Goal: Information Seeking & Learning: Find specific page/section

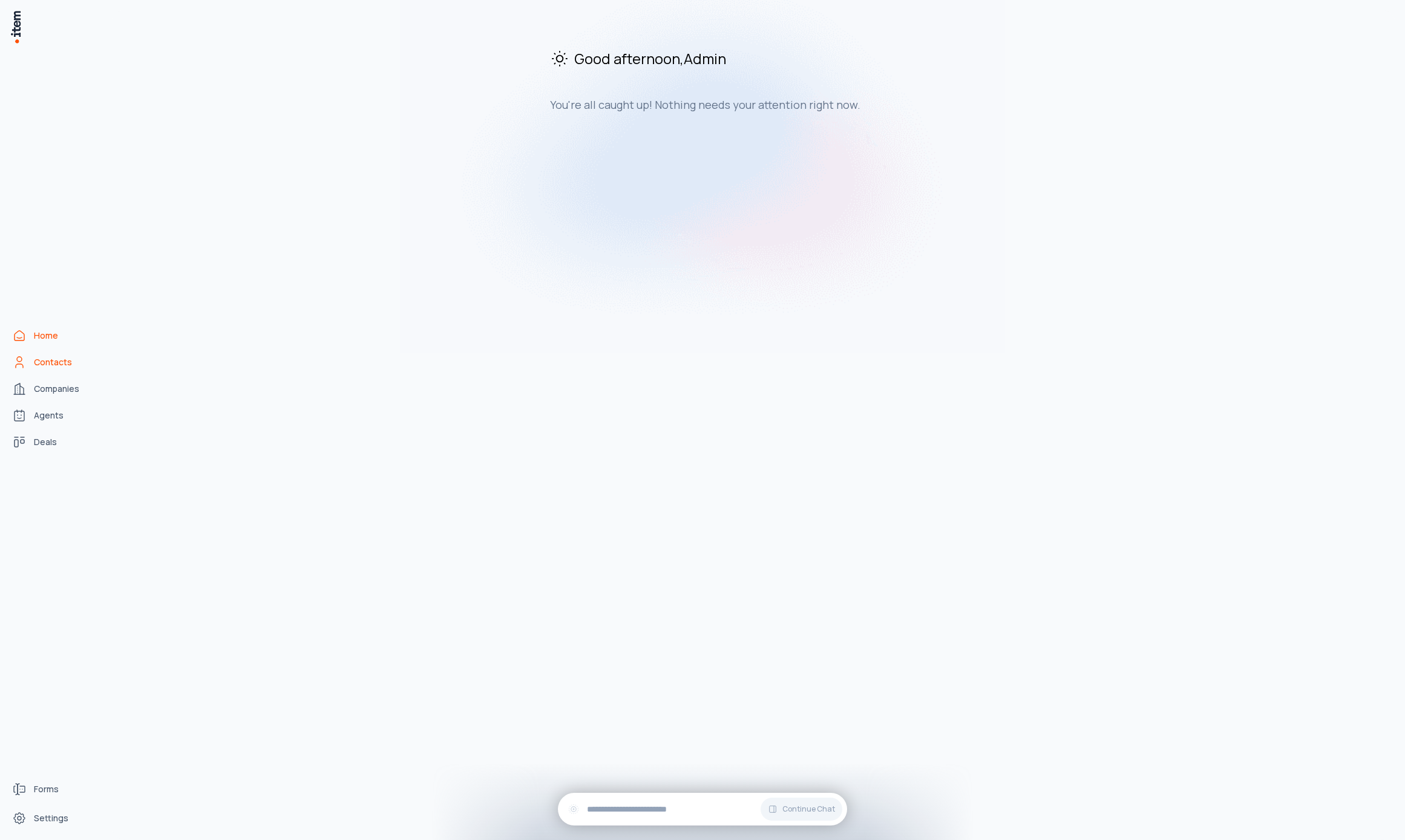
click at [57, 373] on link "Contacts" at bounding box center [53, 362] width 92 height 24
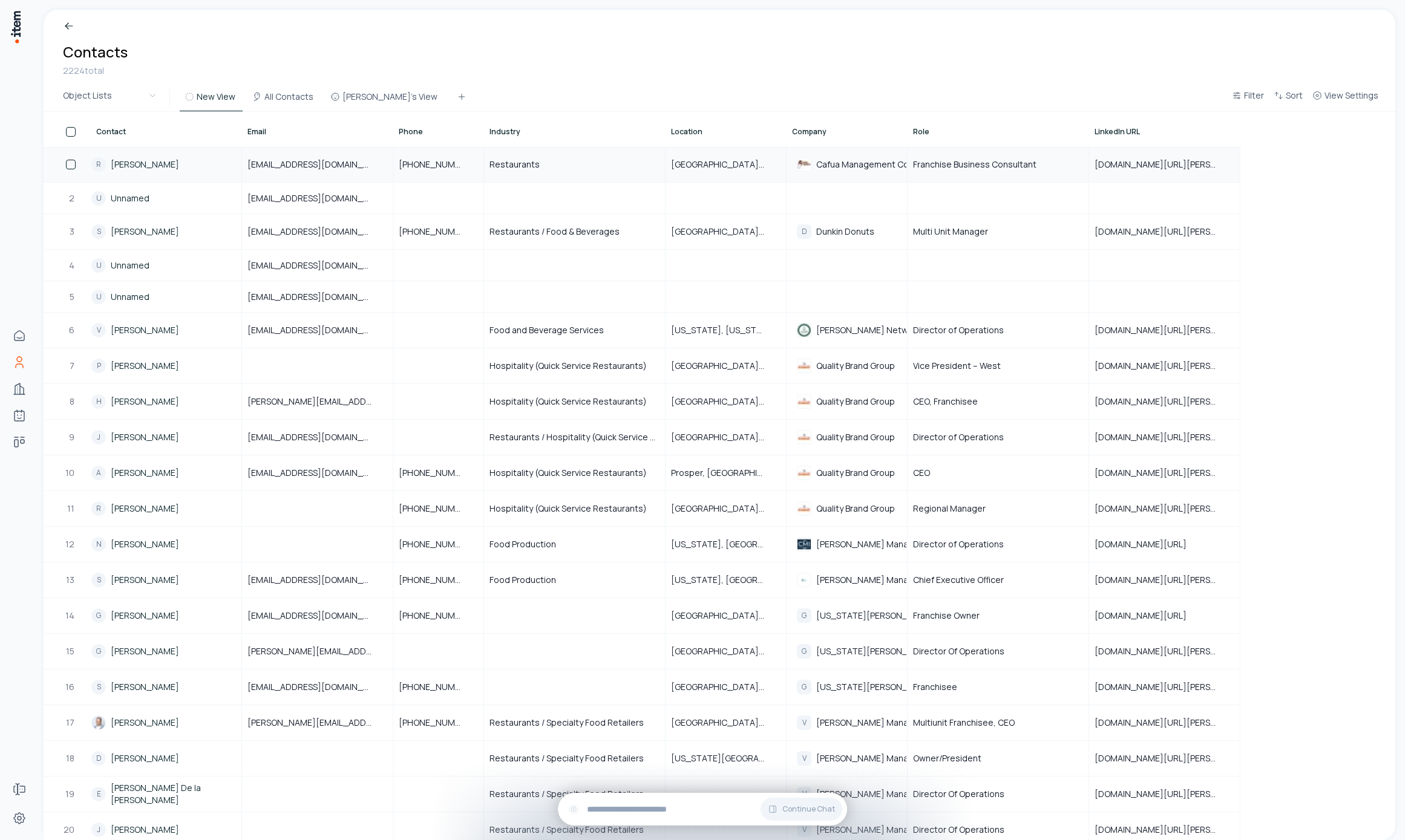
click at [137, 164] on link "[PERSON_NAME]" at bounding box center [145, 164] width 69 height 12
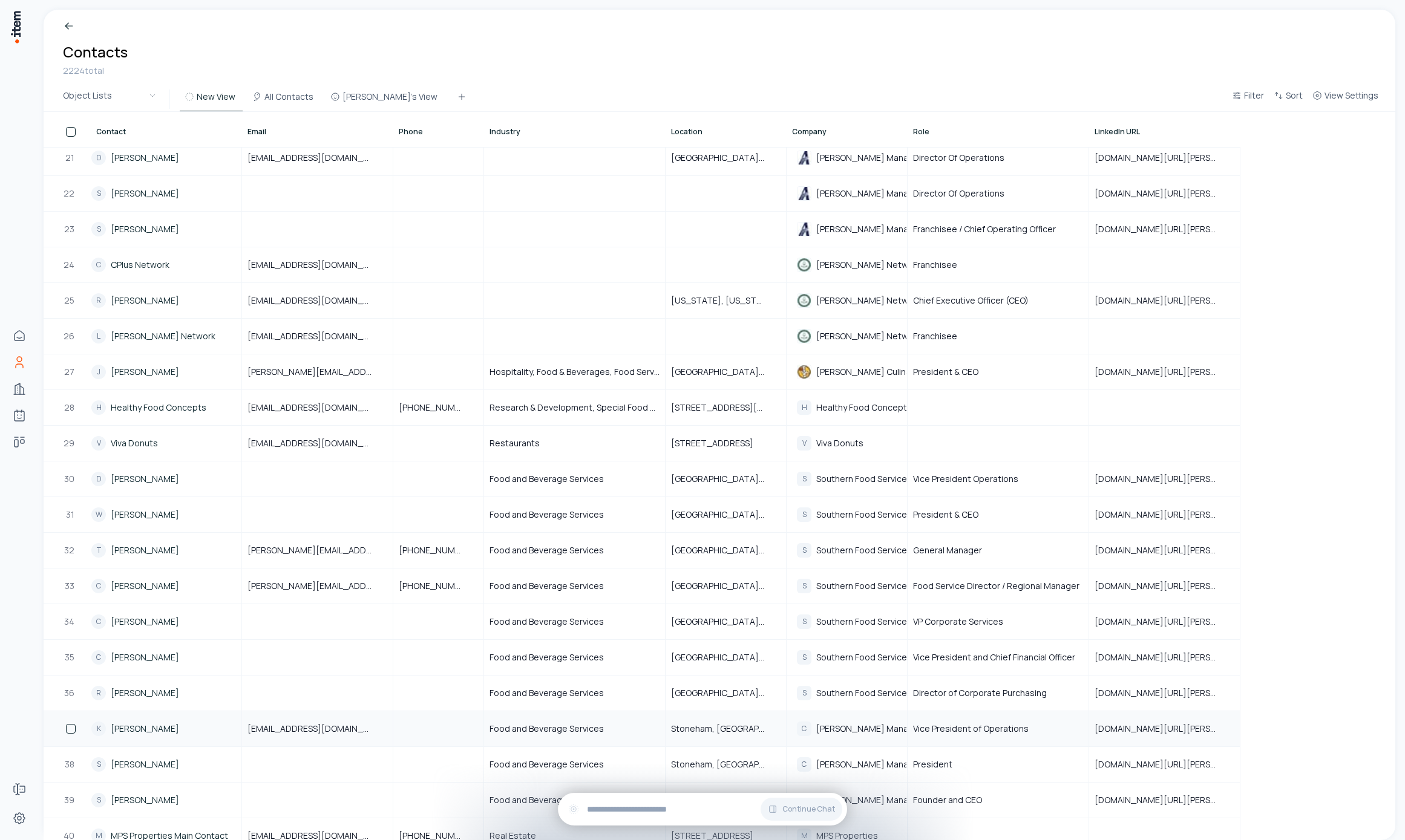
scroll to position [1213, 0]
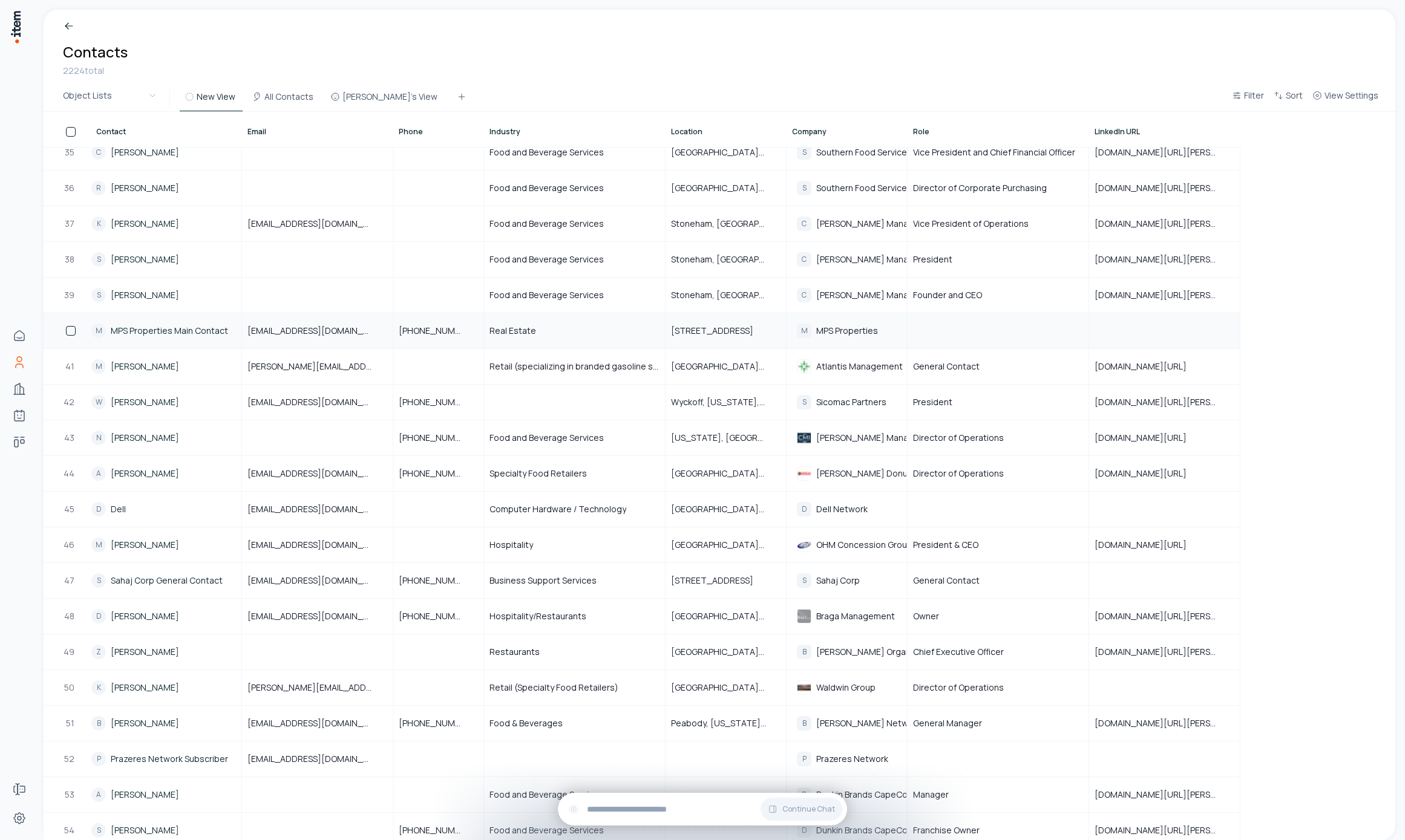
click at [158, 330] on link "MPS Properties Main Contact" at bounding box center [169, 331] width 117 height 12
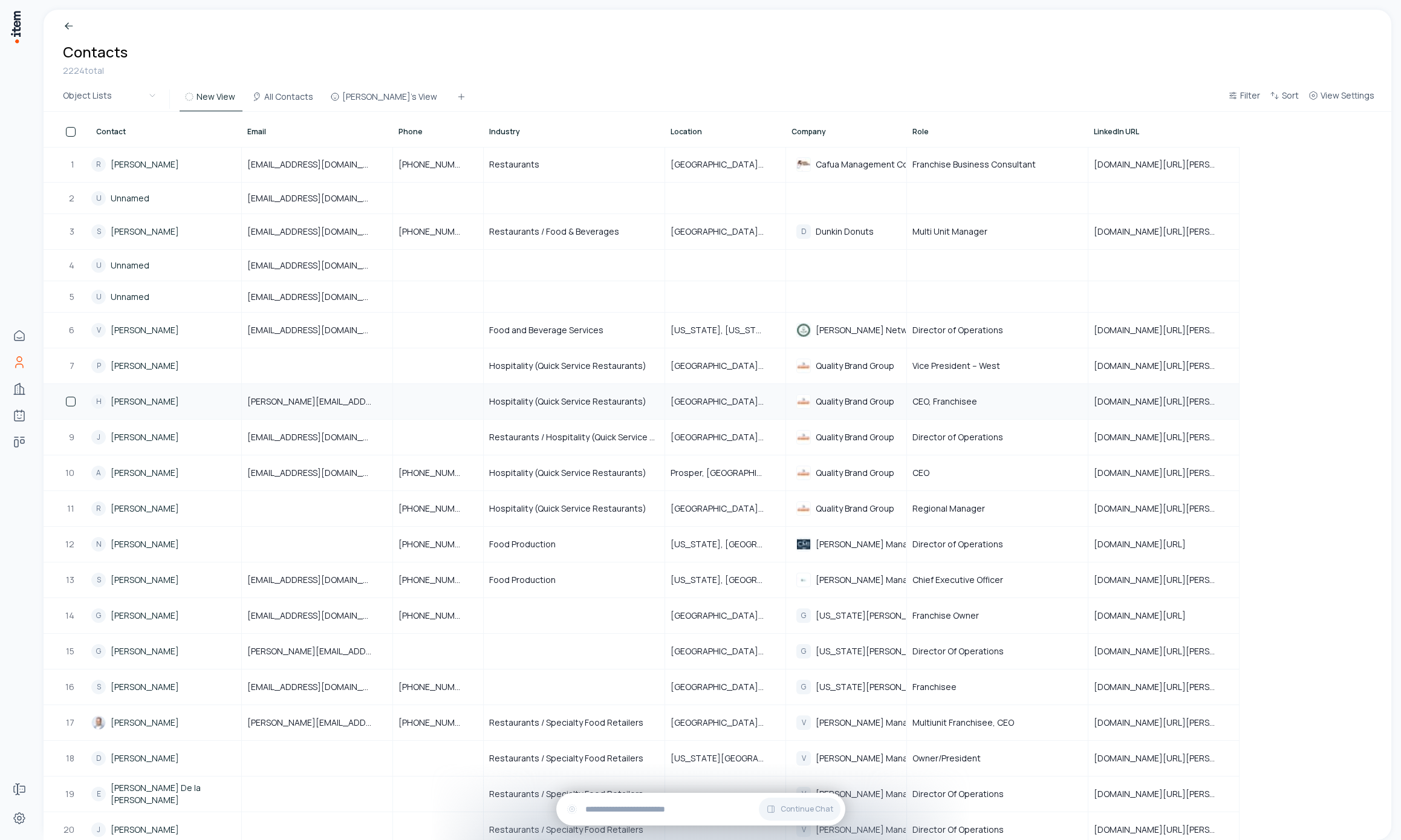
scroll to position [176, 0]
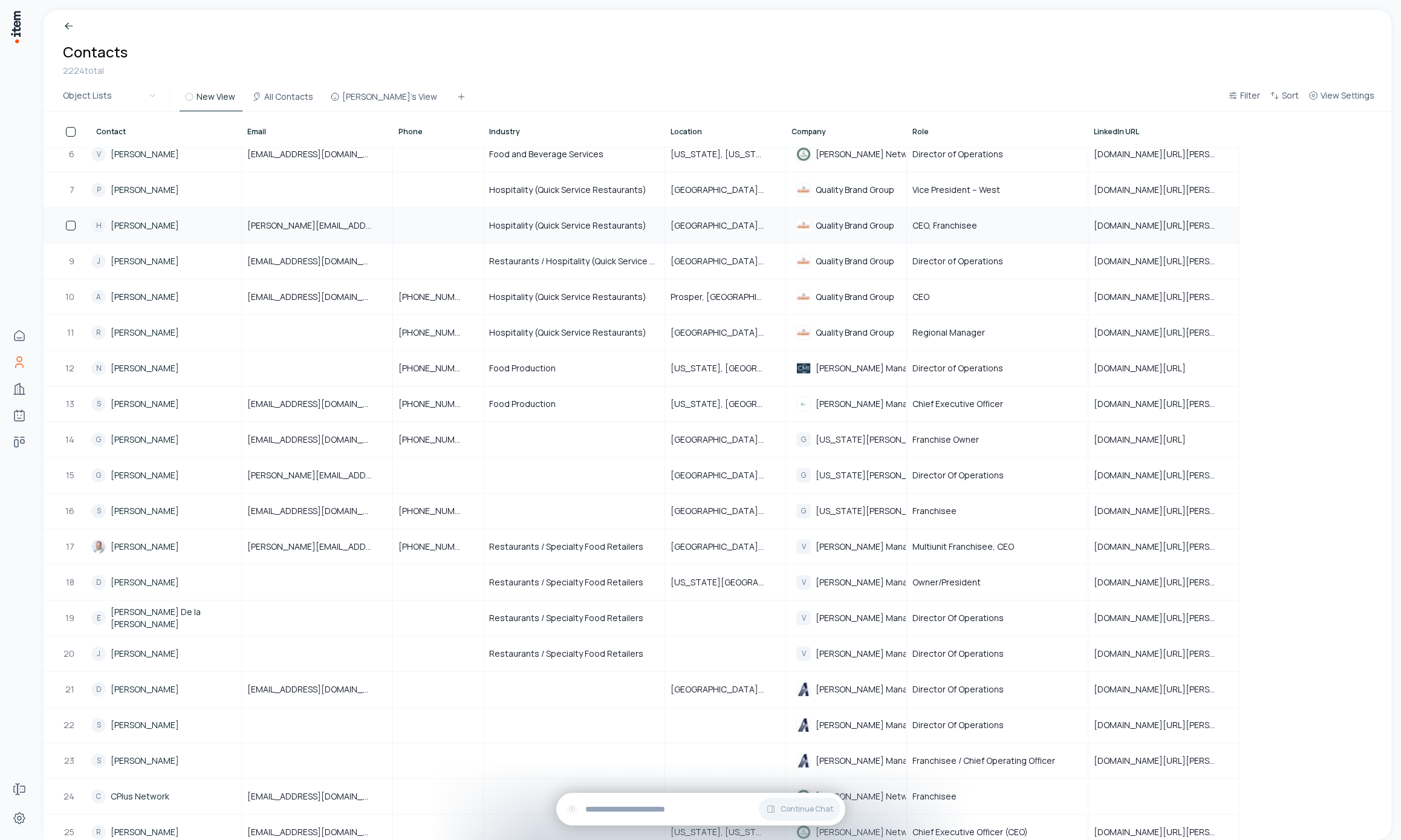
click at [141, 229] on link "[PERSON_NAME]" at bounding box center [145, 226] width 69 height 12
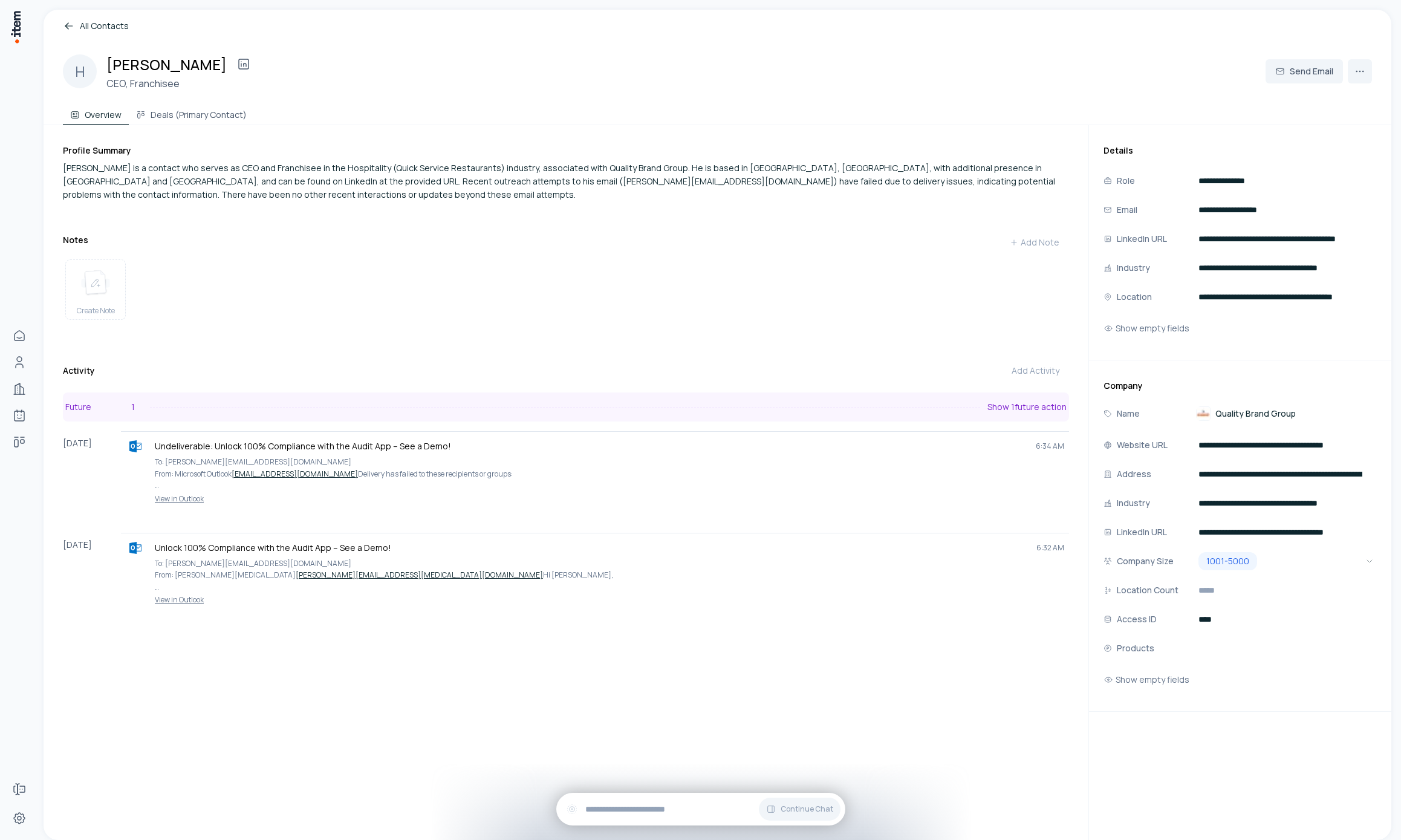
click at [390, 420] on button "Future 1 Show 1 future action" at bounding box center [566, 407] width 1006 height 29
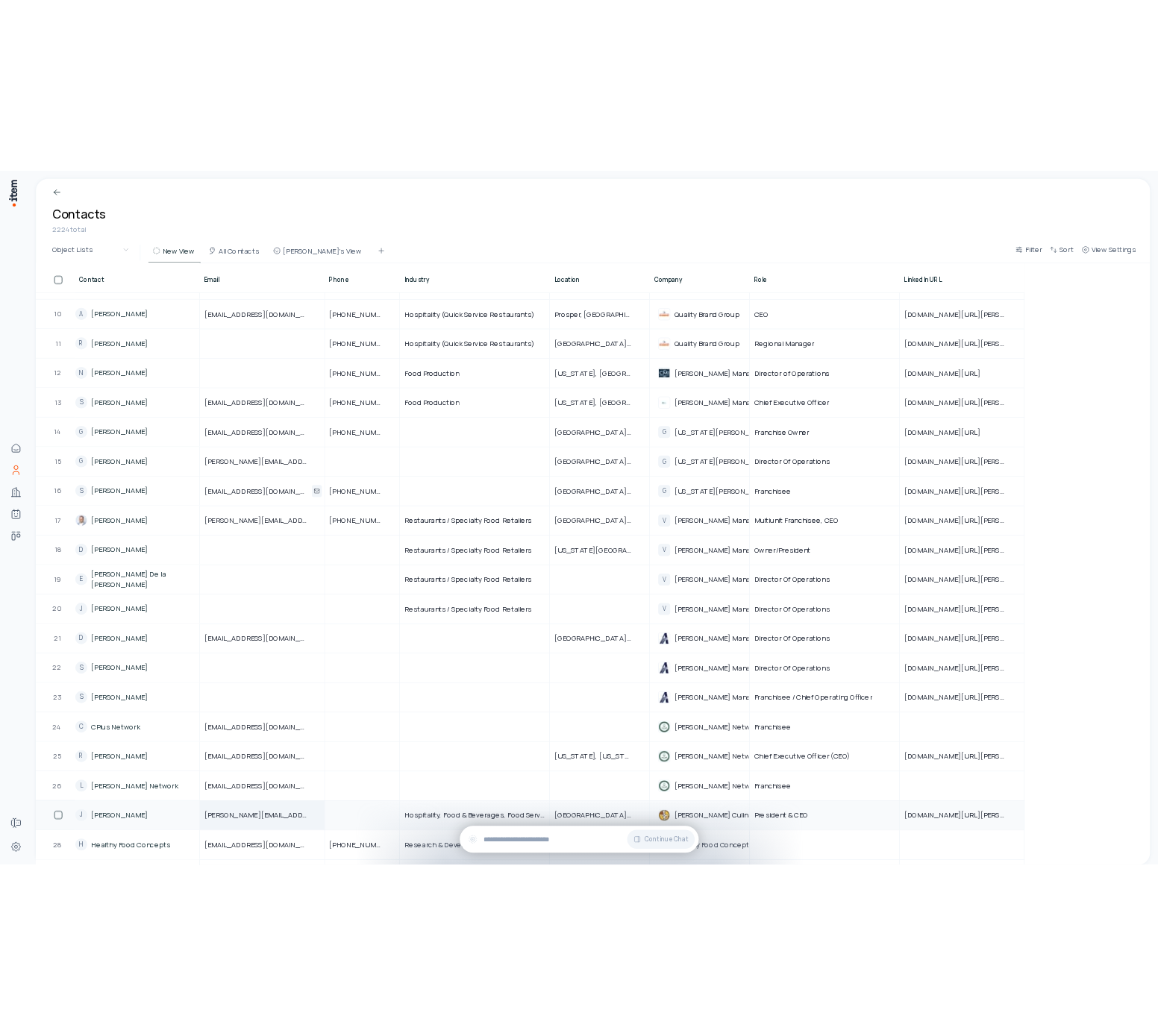
scroll to position [817, 0]
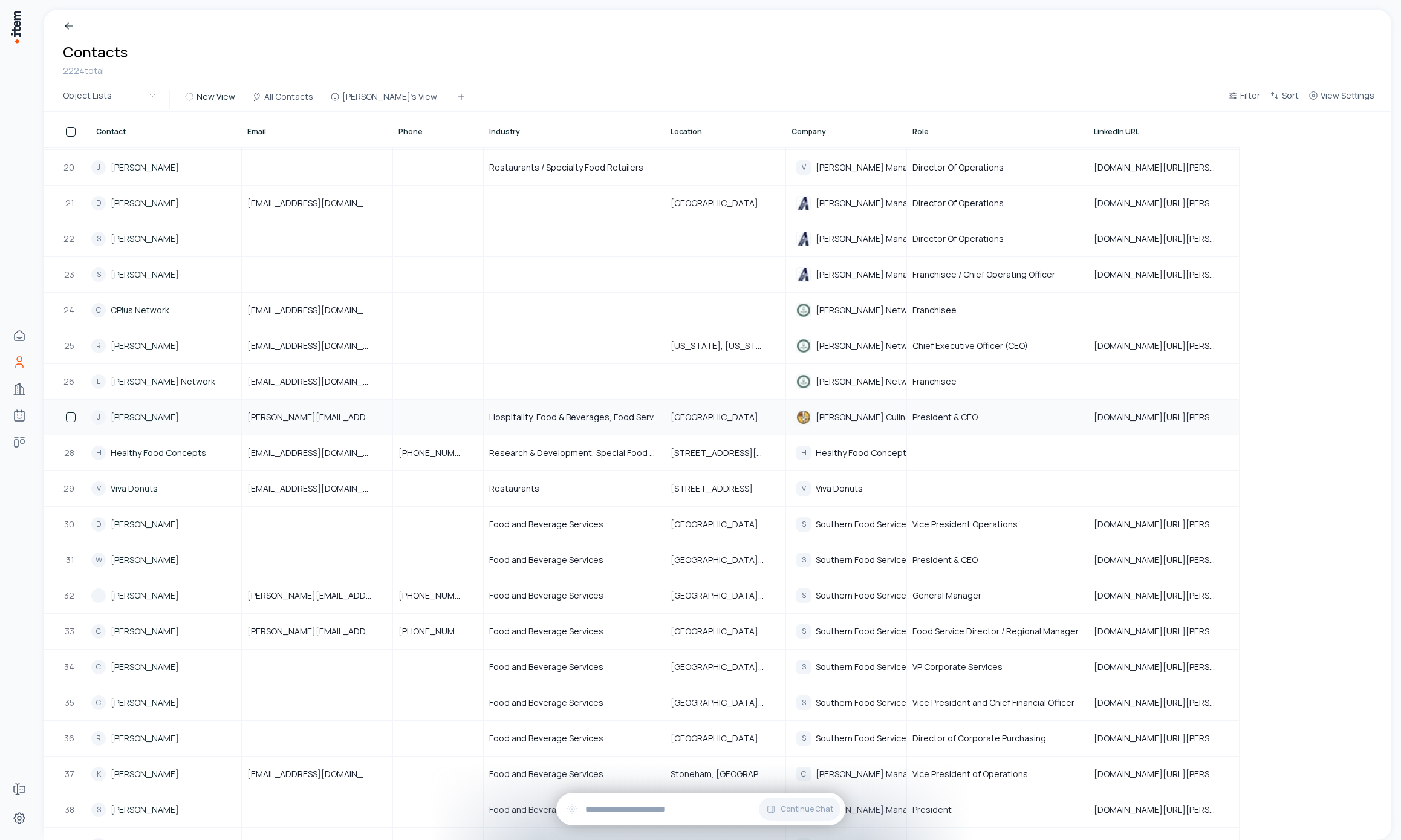
click at [134, 421] on link "Jeff Metz" at bounding box center [145, 417] width 69 height 12
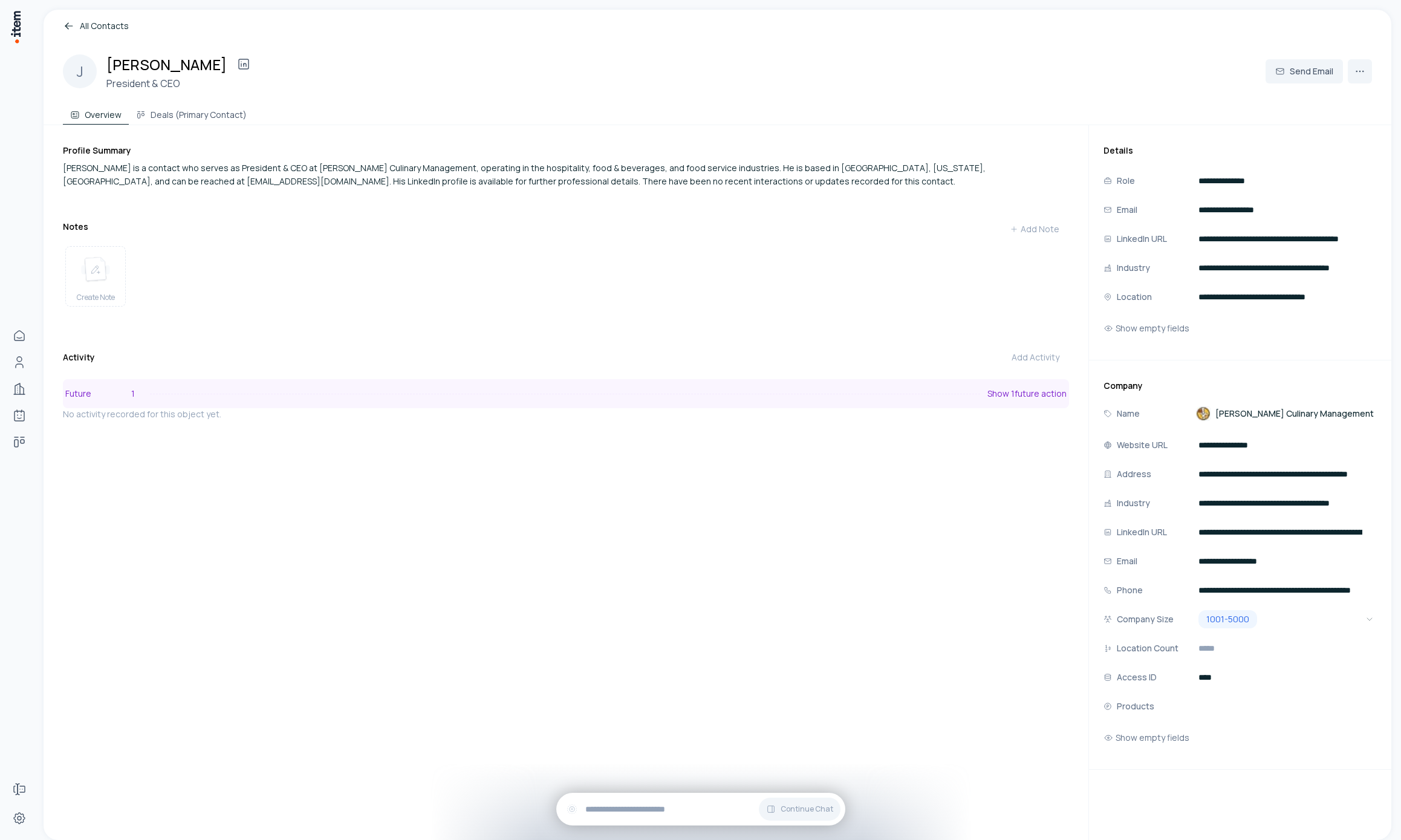
click at [411, 406] on button "Future 1 Show 1 future action" at bounding box center [566, 394] width 1006 height 29
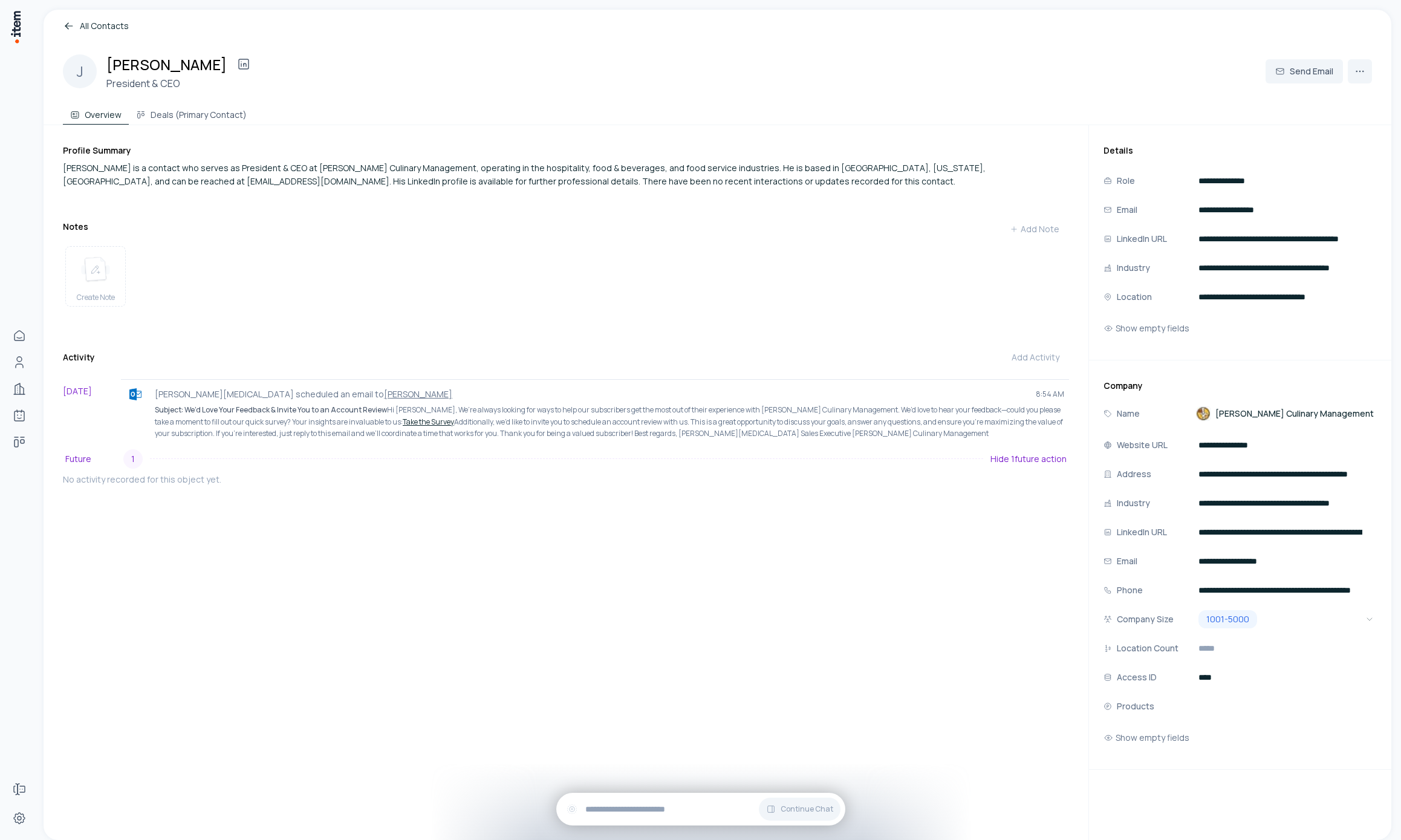
click at [251, 181] on div "Jeff Metz is a contact who serves as President & CEO at Metz Culinary Managemen…" at bounding box center [566, 175] width 1006 height 27
click at [240, 159] on div "Profile Summary Jeff Metz is a contact who serves as President & CEO at Metz Cu…" at bounding box center [566, 167] width 1006 height 44
click at [390, 268] on div "Create Note" at bounding box center [566, 278] width 1006 height 75
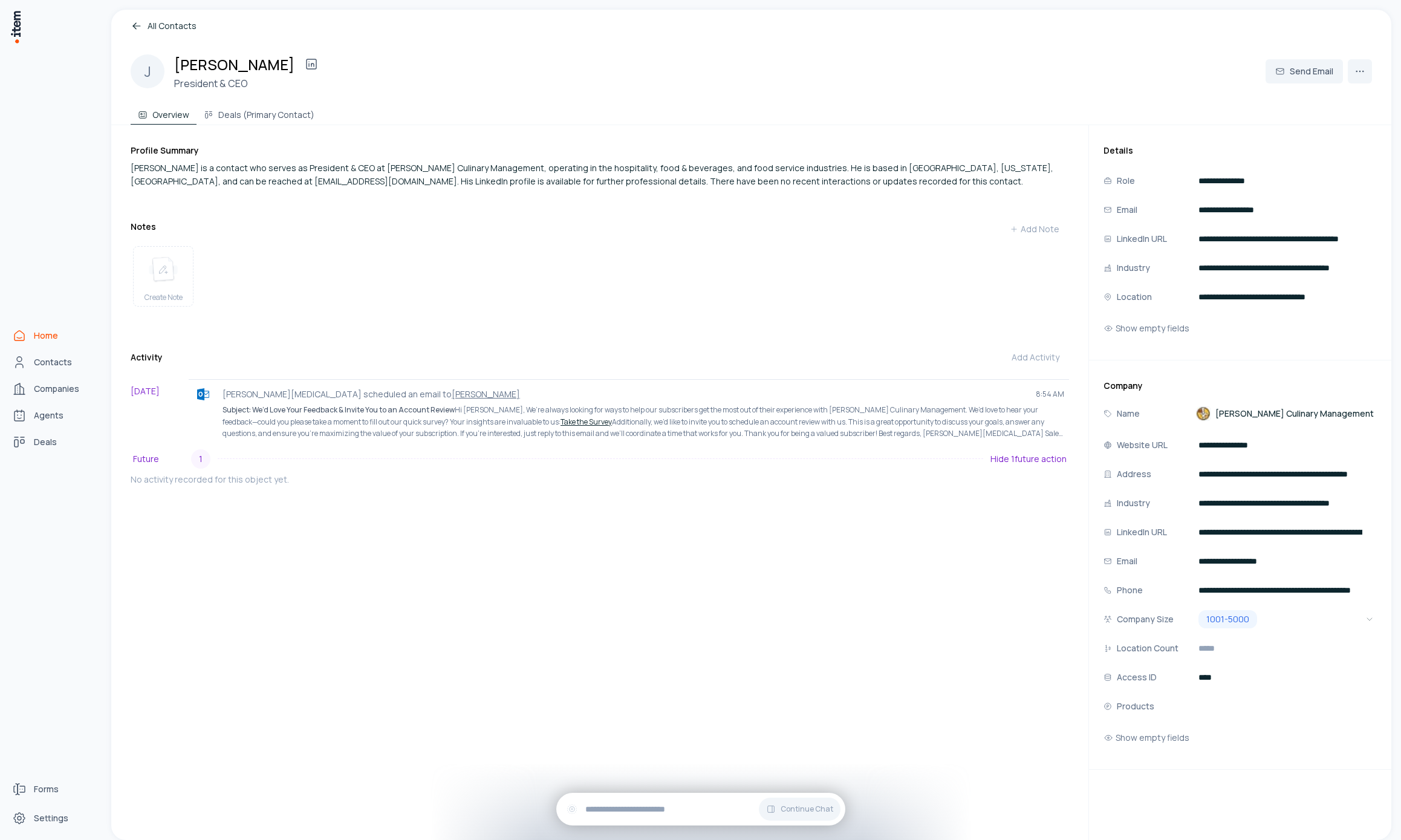
click at [30, 332] on link "Home" at bounding box center [53, 336] width 92 height 24
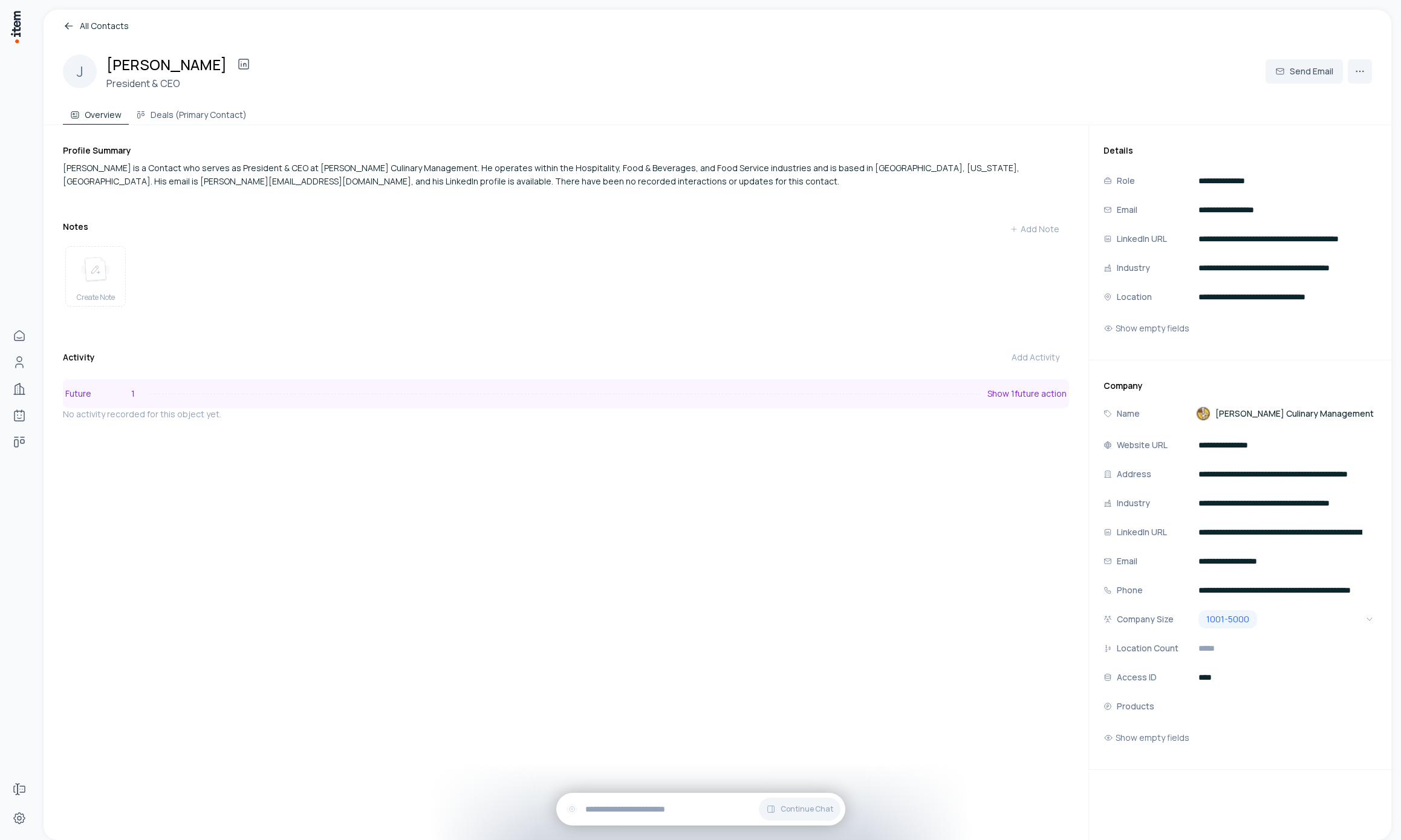
click at [245, 400] on button "Future 1 Show 1 future action" at bounding box center [566, 394] width 1006 height 29
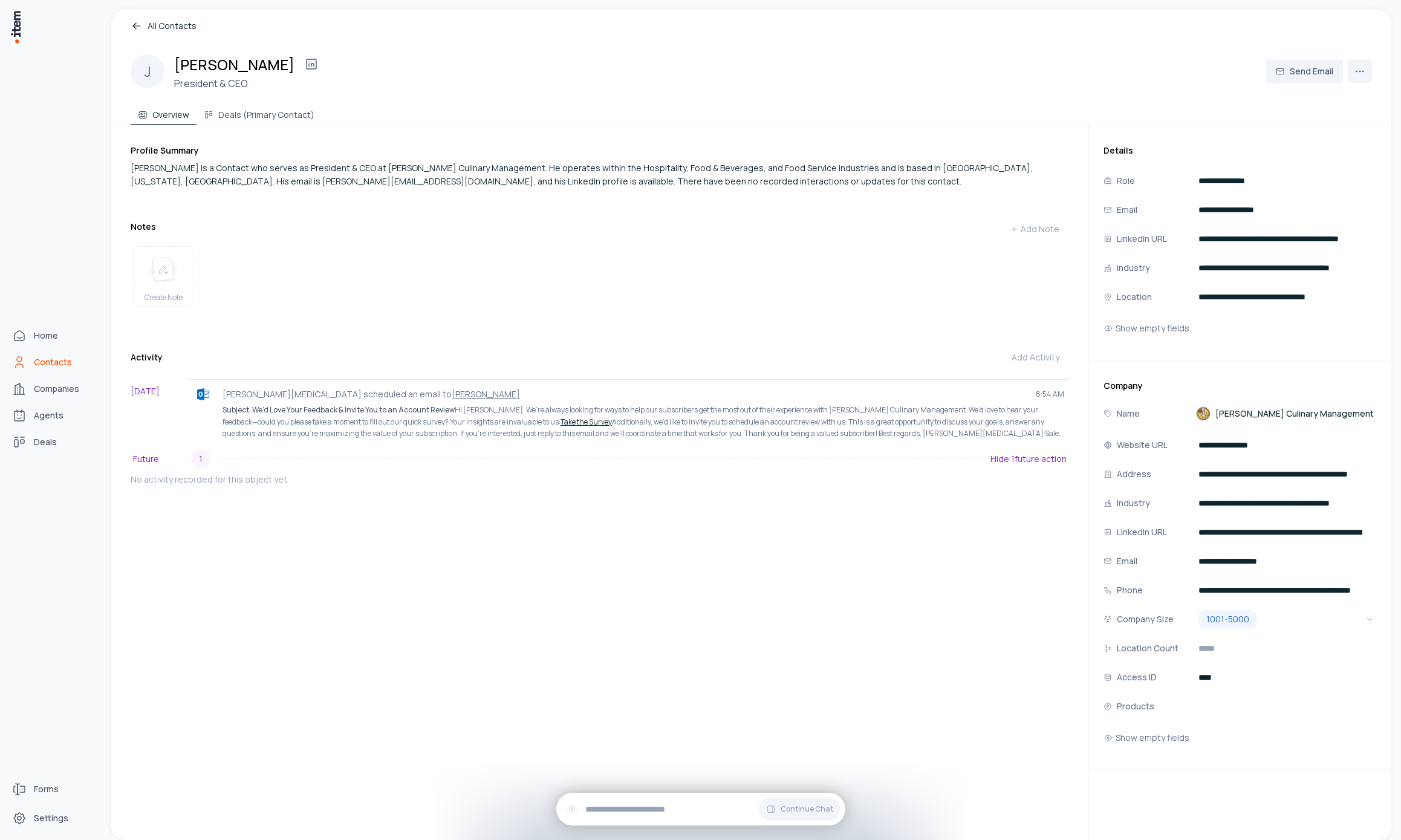
click at [39, 358] on span "Contacts" at bounding box center [53, 362] width 38 height 12
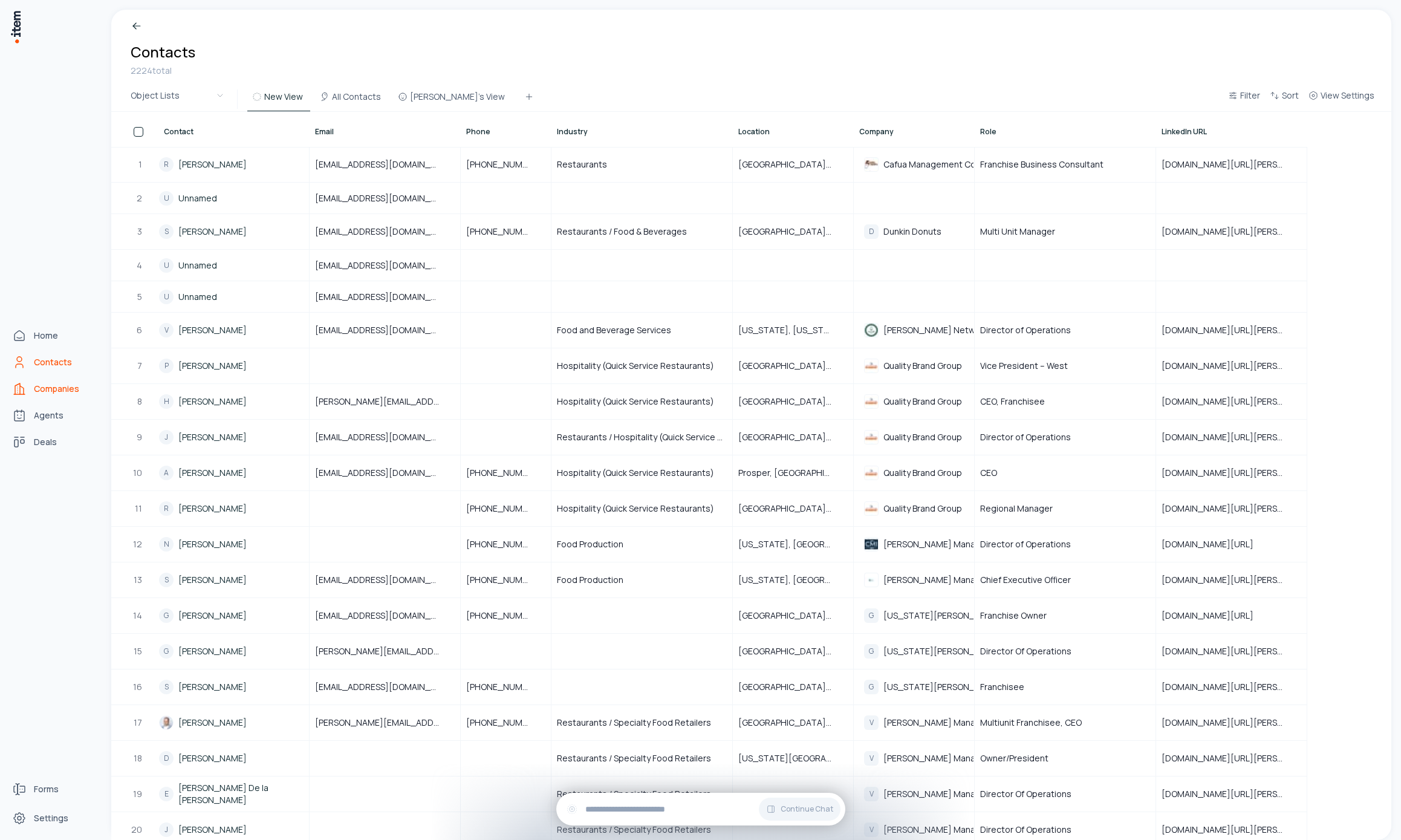
click at [40, 393] on span "Companies" at bounding box center [57, 389] width 45 height 12
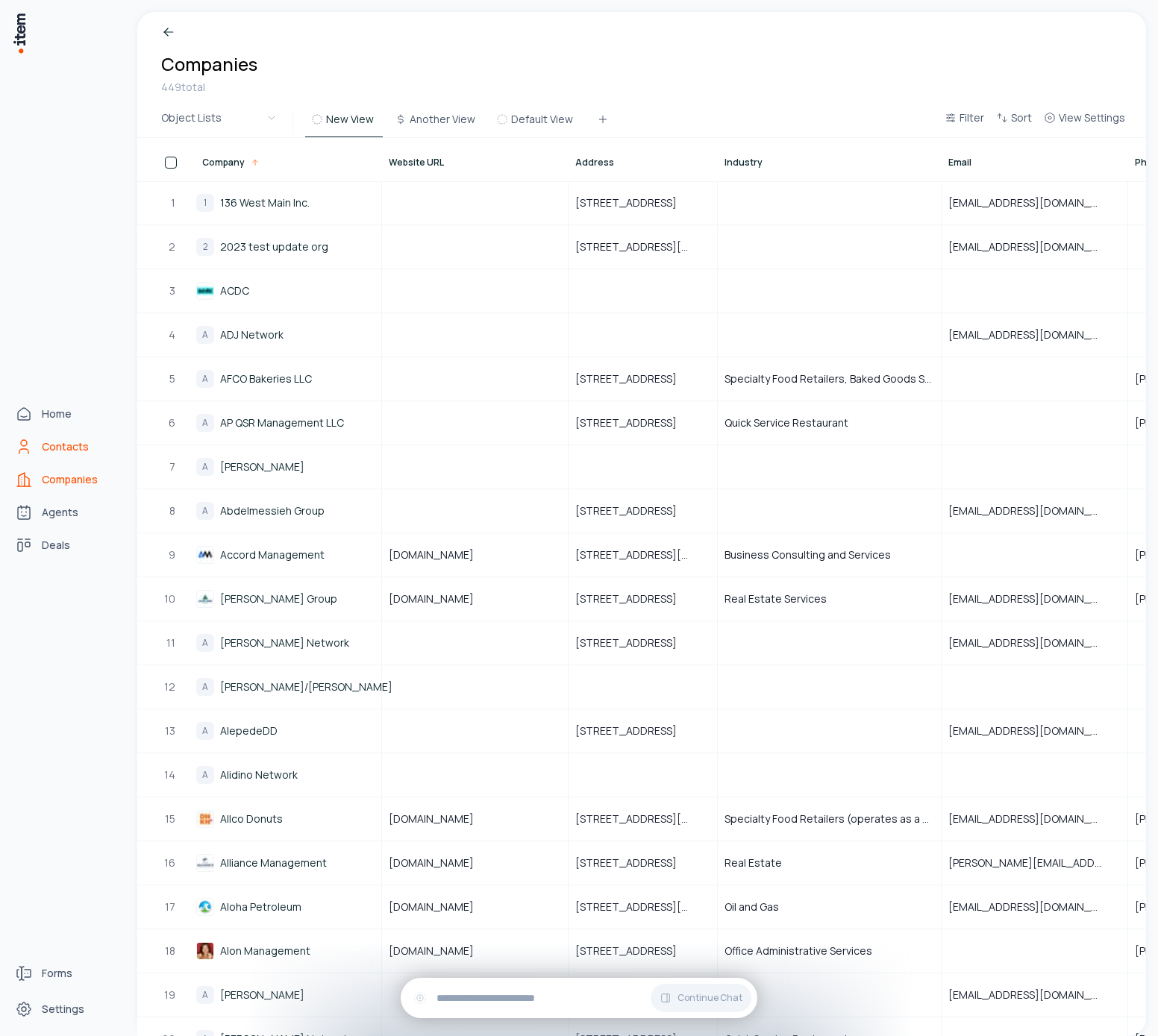
click at [40, 442] on link "Contacts" at bounding box center [66, 447] width 114 height 30
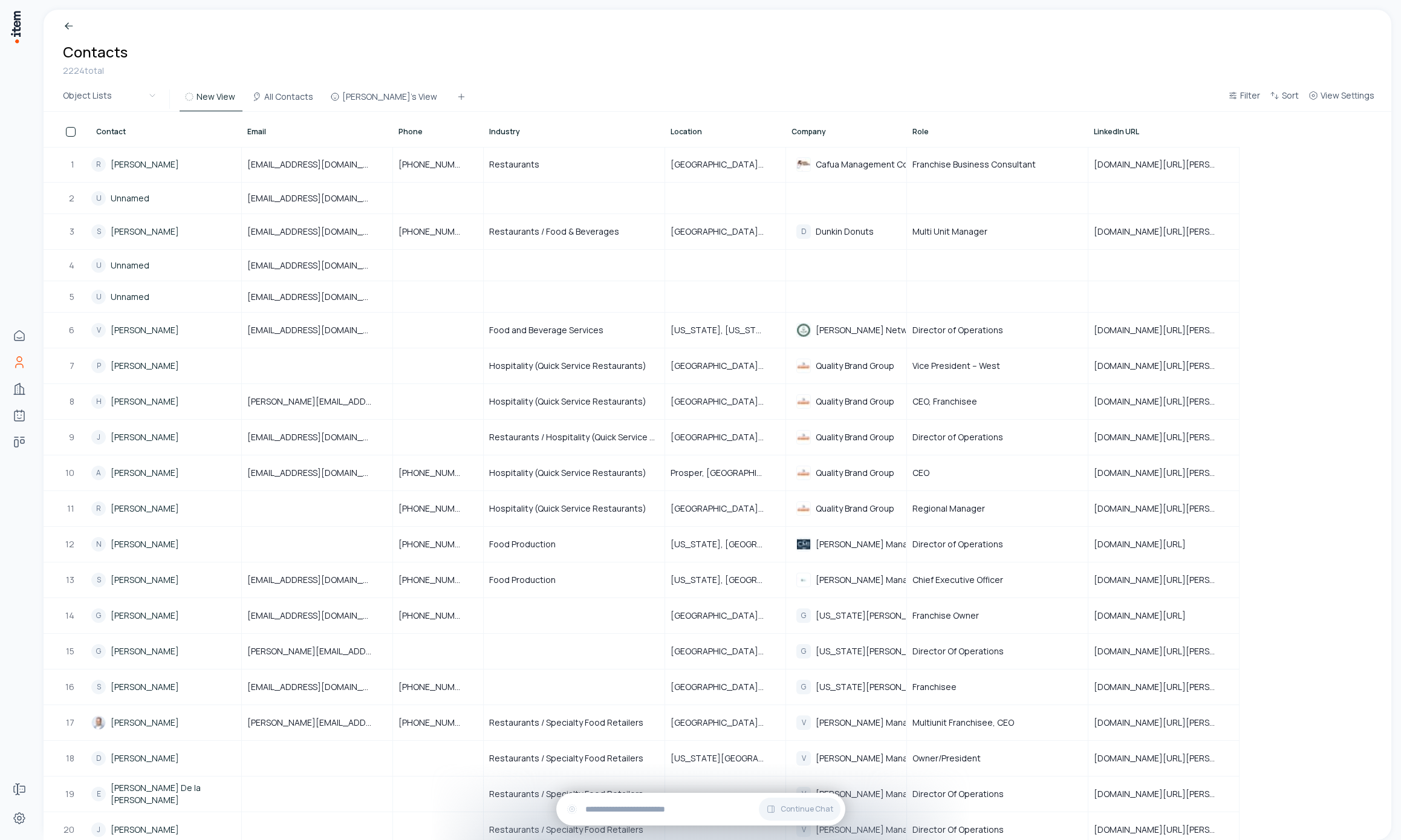
click at [292, 112] on th "Email" at bounding box center [317, 129] width 151 height 35
click at [292, 98] on button "All Contacts" at bounding box center [284, 100] width 74 height 22
click at [1361, 87] on div "Filter Sort View Settings" at bounding box center [1301, 99] width 156 height 24
click at [1361, 95] on span "View Settings" at bounding box center [1348, 95] width 54 height 12
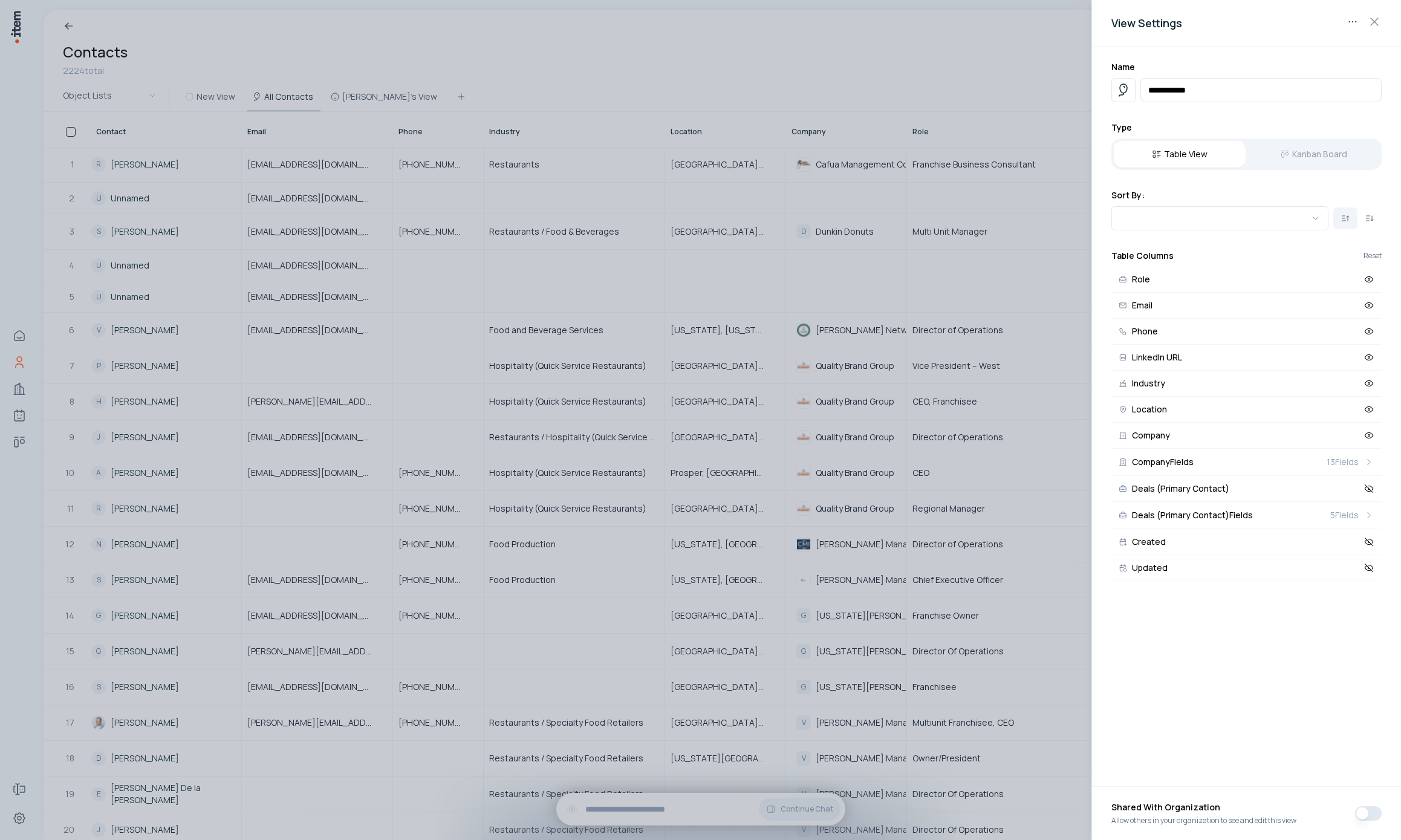
click at [977, 68] on div at bounding box center [700, 420] width 1401 height 840
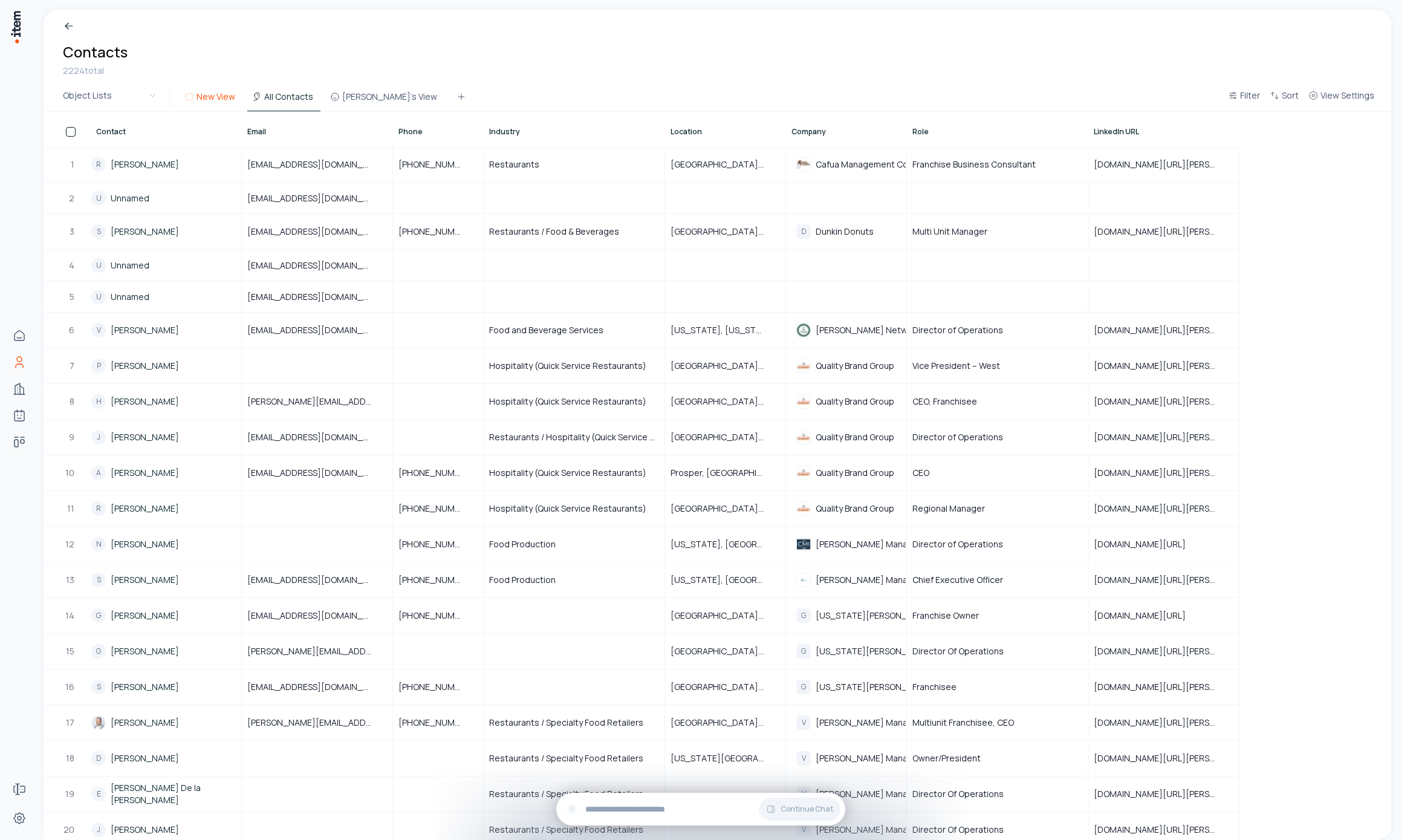
click at [192, 102] on button "New View" at bounding box center [211, 100] width 63 height 22
click at [1362, 97] on span "View Settings" at bounding box center [1348, 95] width 54 height 12
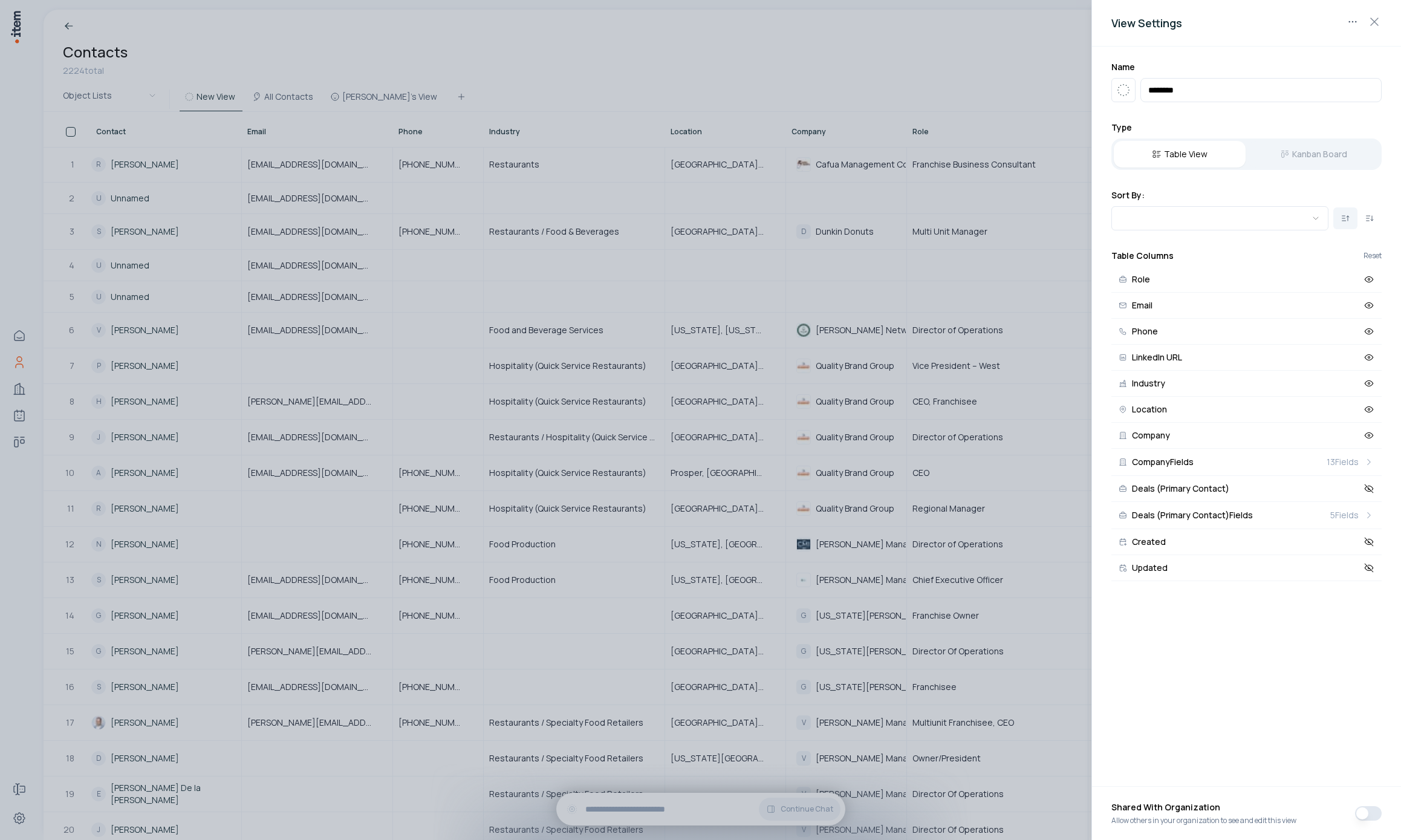
click at [948, 56] on div at bounding box center [700, 420] width 1401 height 840
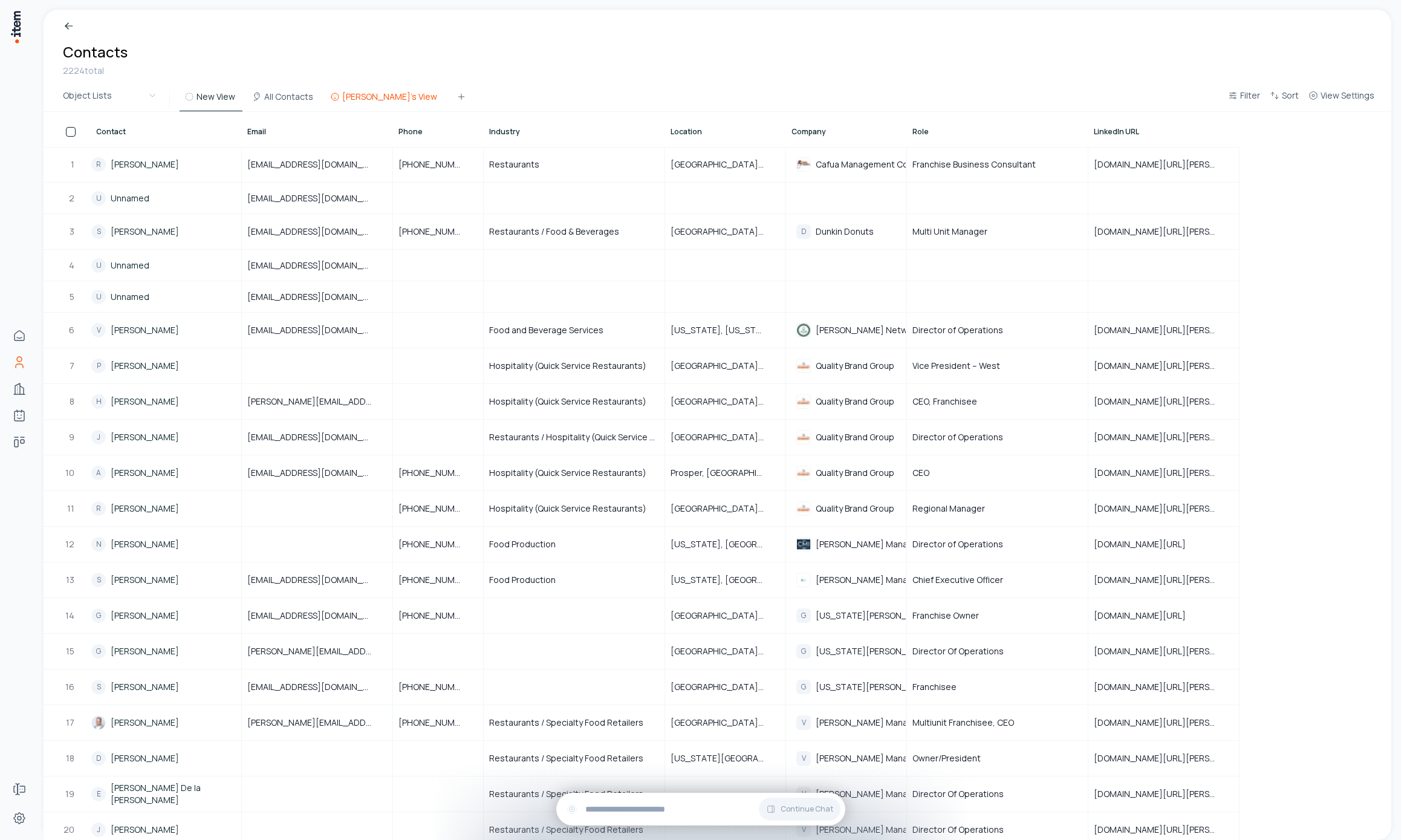
click at [356, 97] on button "Akshay's View" at bounding box center [384, 100] width 119 height 22
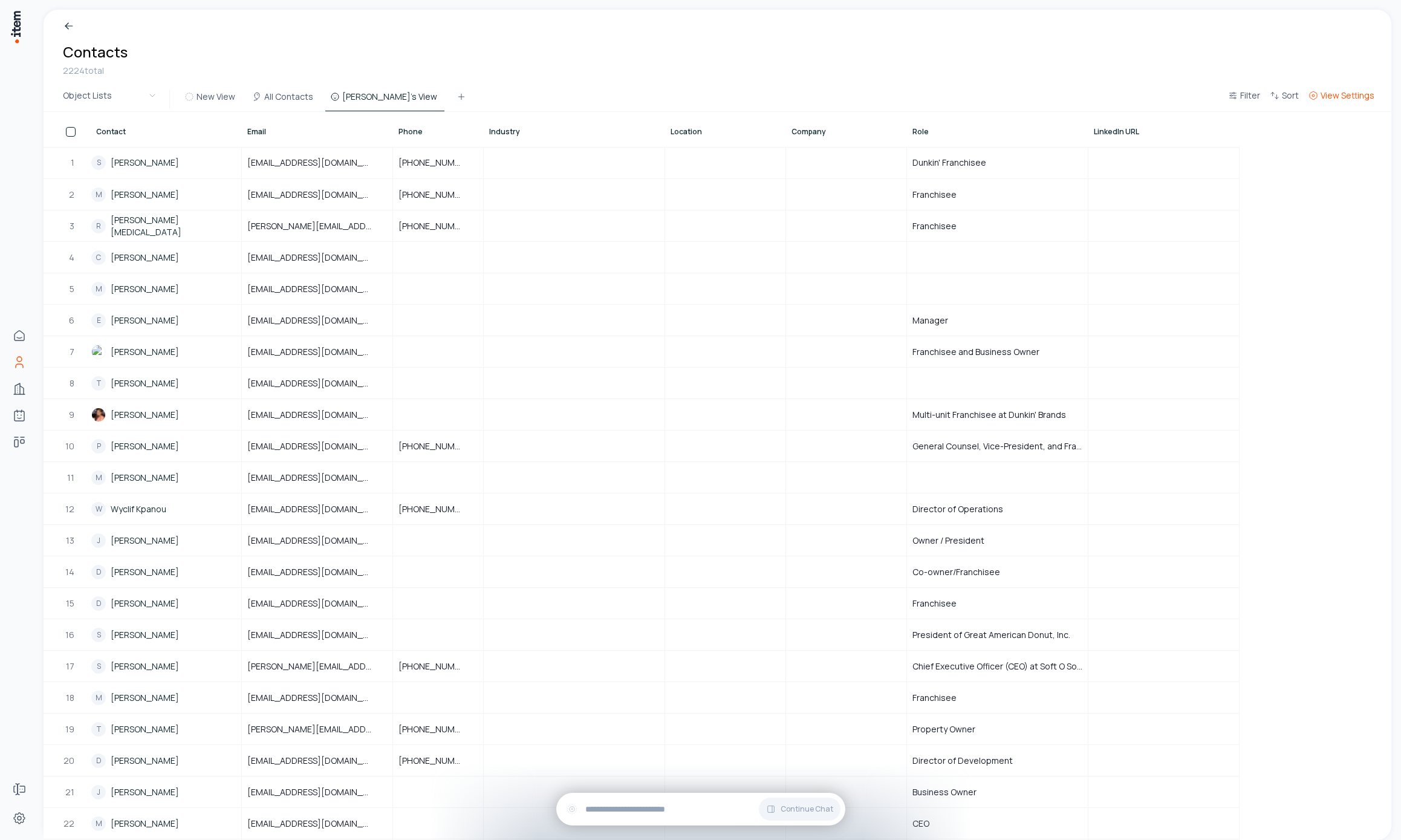
click at [1361, 95] on span "View Settings" at bounding box center [1348, 95] width 54 height 12
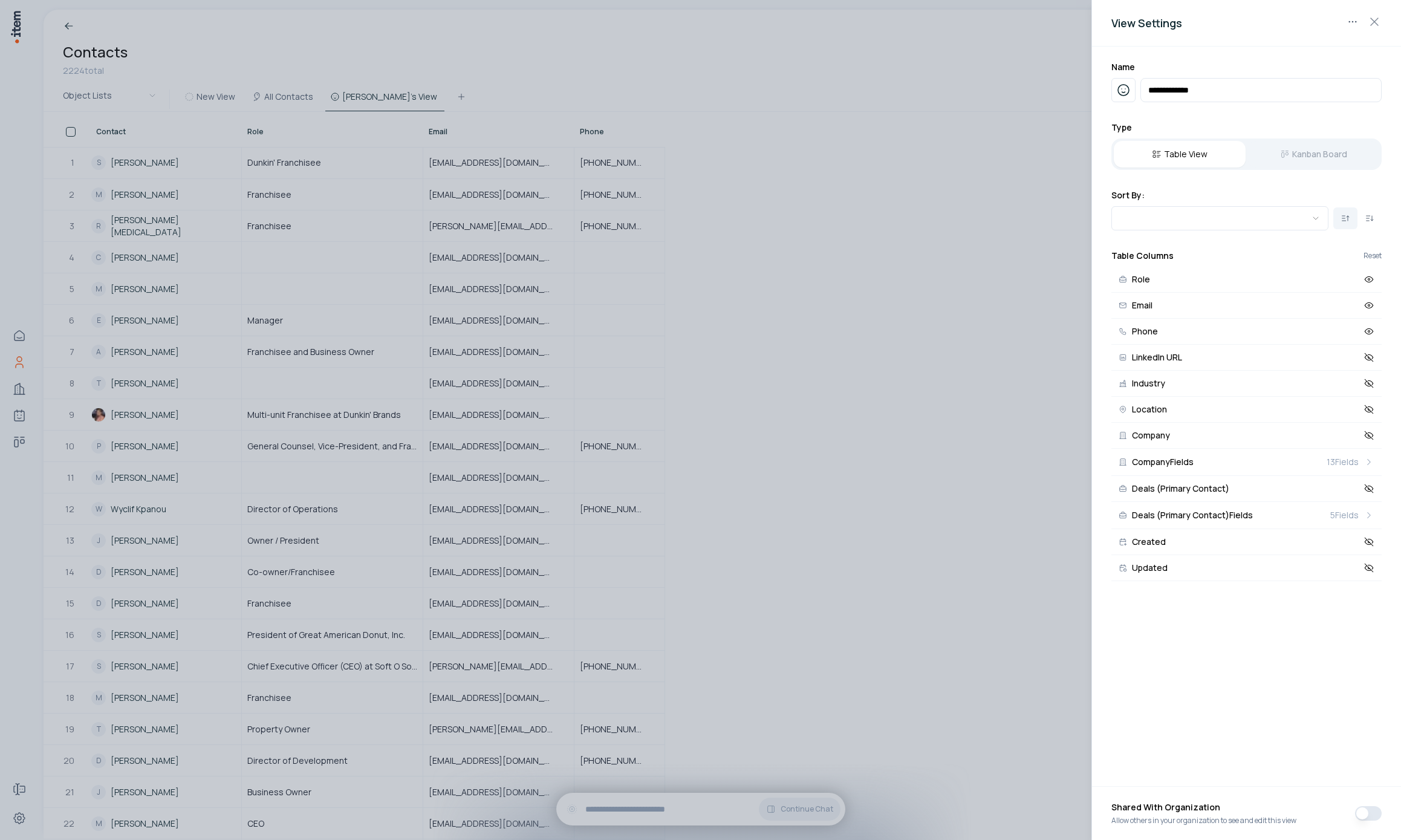
click at [935, 44] on div at bounding box center [700, 420] width 1401 height 840
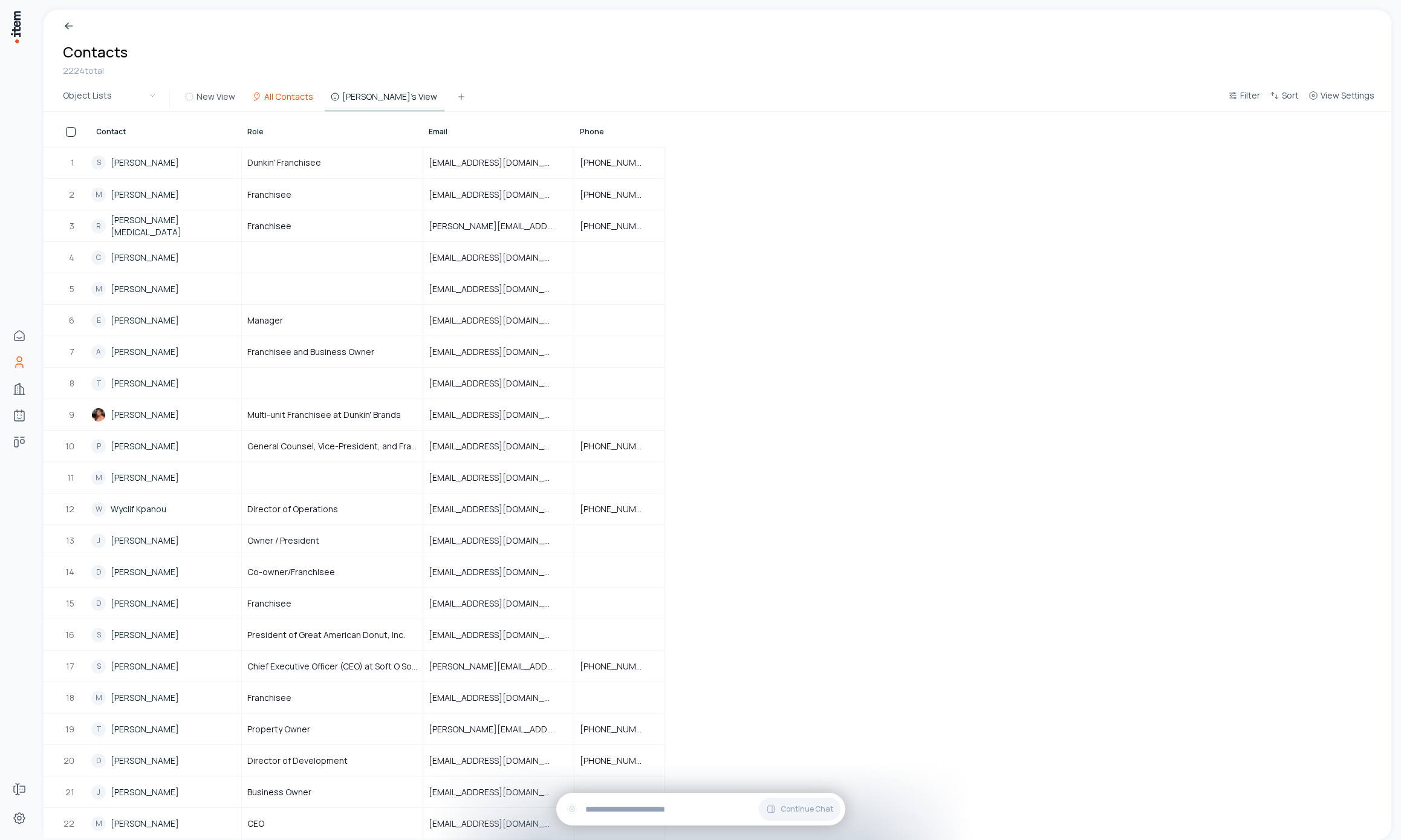
click at [263, 98] on button "All Contacts" at bounding box center [284, 100] width 74 height 22
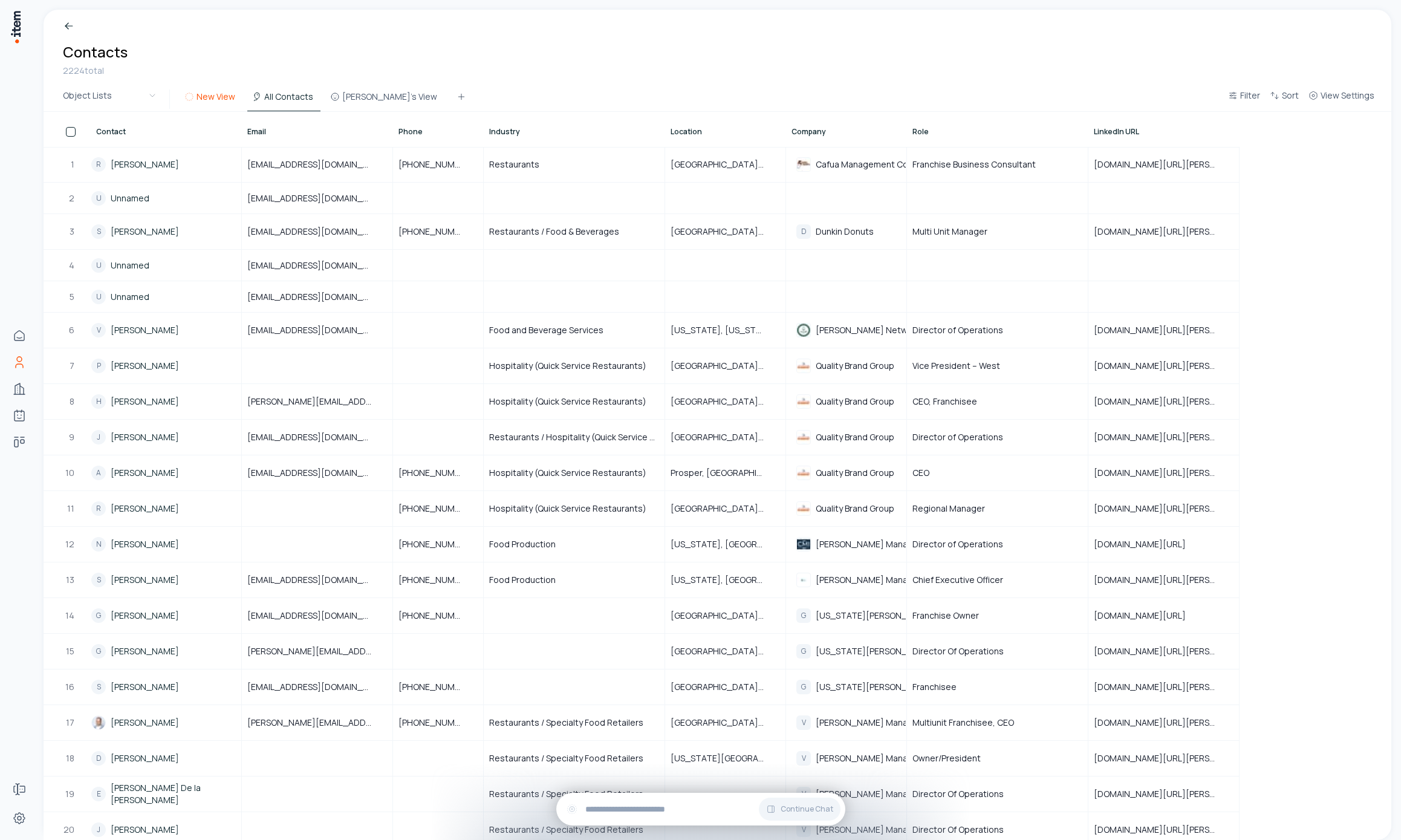
click at [222, 101] on button "New View" at bounding box center [211, 100] width 63 height 22
click at [1354, 102] on button "View Settings" at bounding box center [1342, 99] width 76 height 22
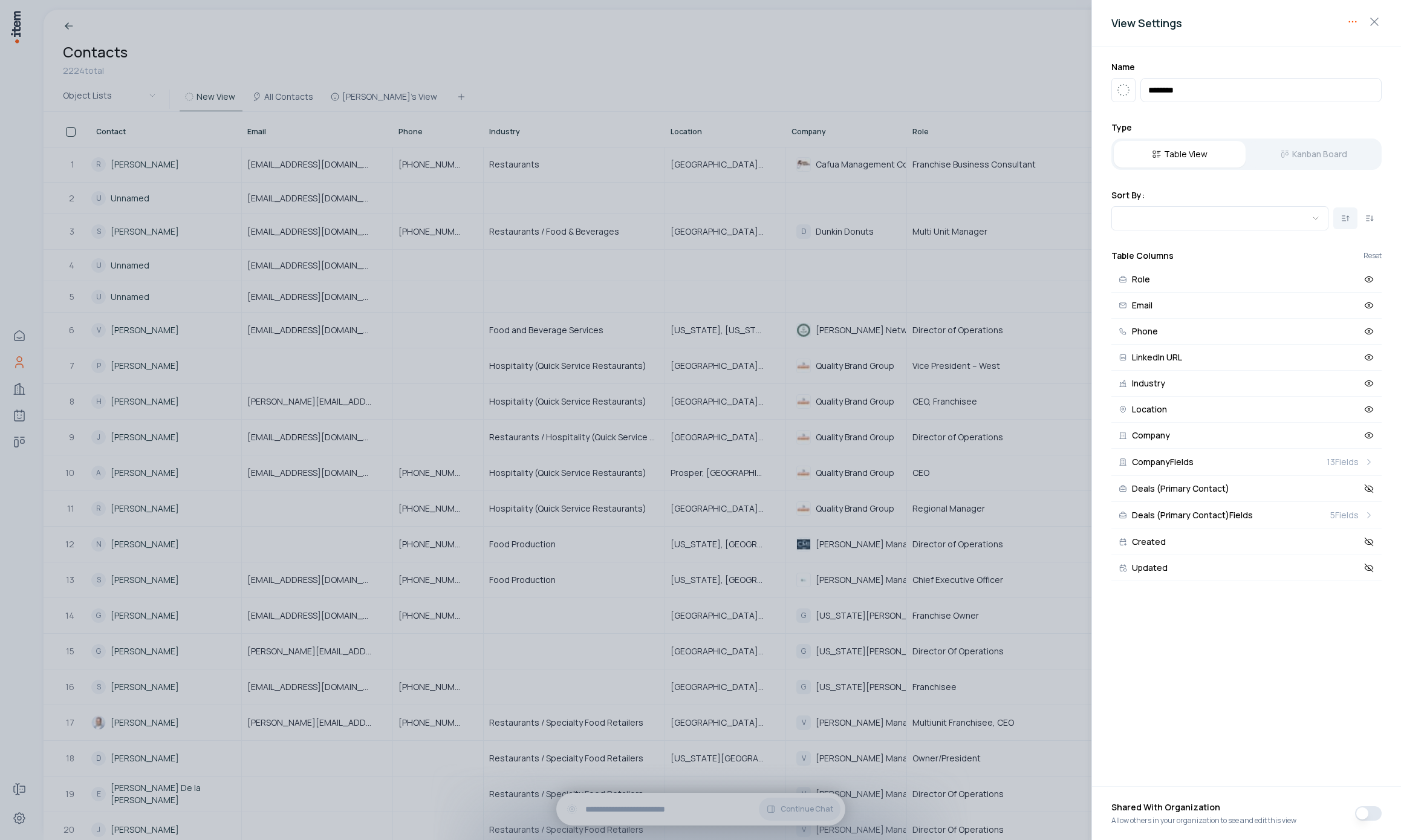
click at [1348, 25] on body "Home Contacts Companies Agents Deals Forms Settings Breadcrumb Contacts 2224 to…" at bounding box center [700, 420] width 1401 height 840
click at [1321, 38] on div "Delete View" at bounding box center [1314, 47] width 91 height 19
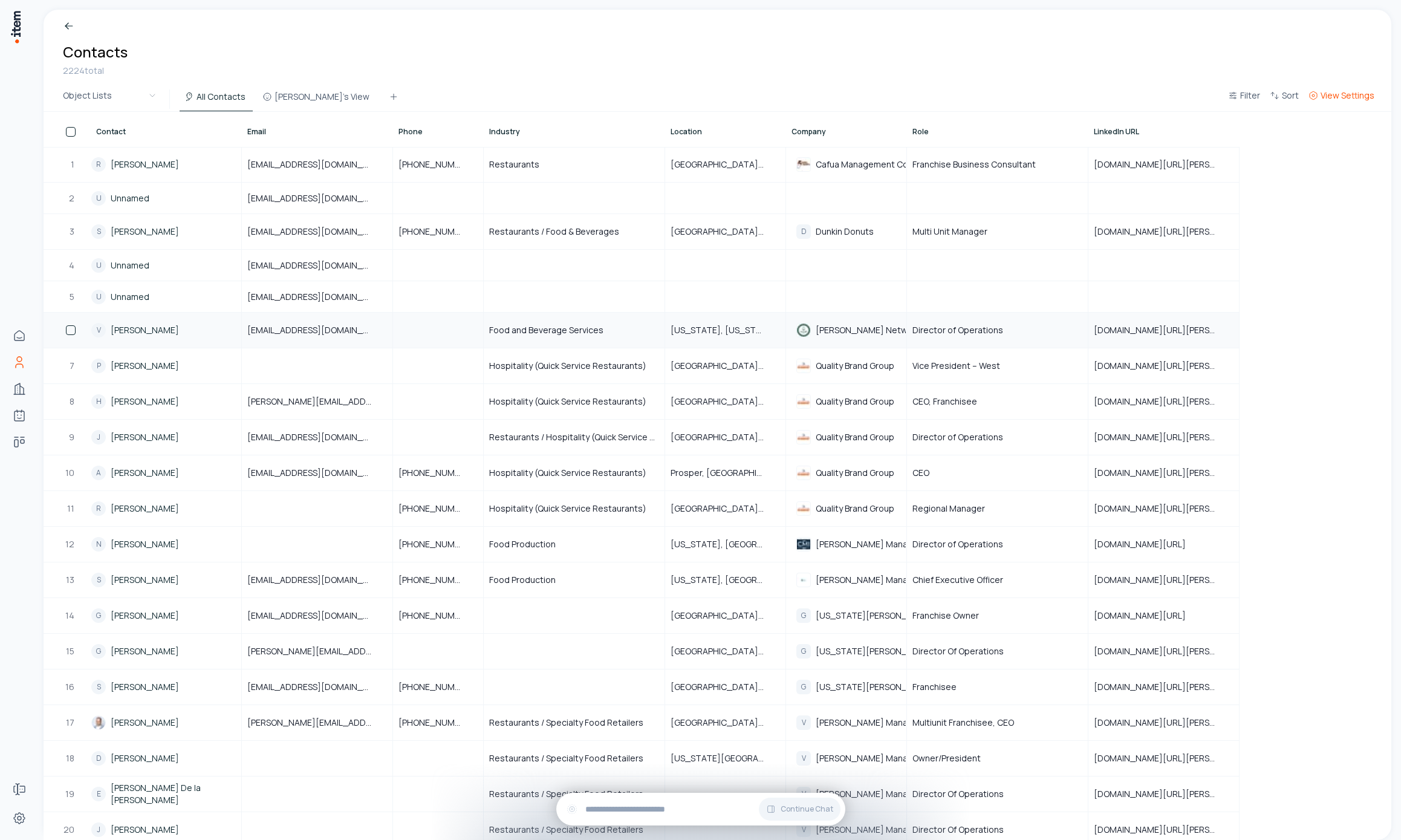
click at [1374, 104] on button "View Settings" at bounding box center [1342, 99] width 76 height 22
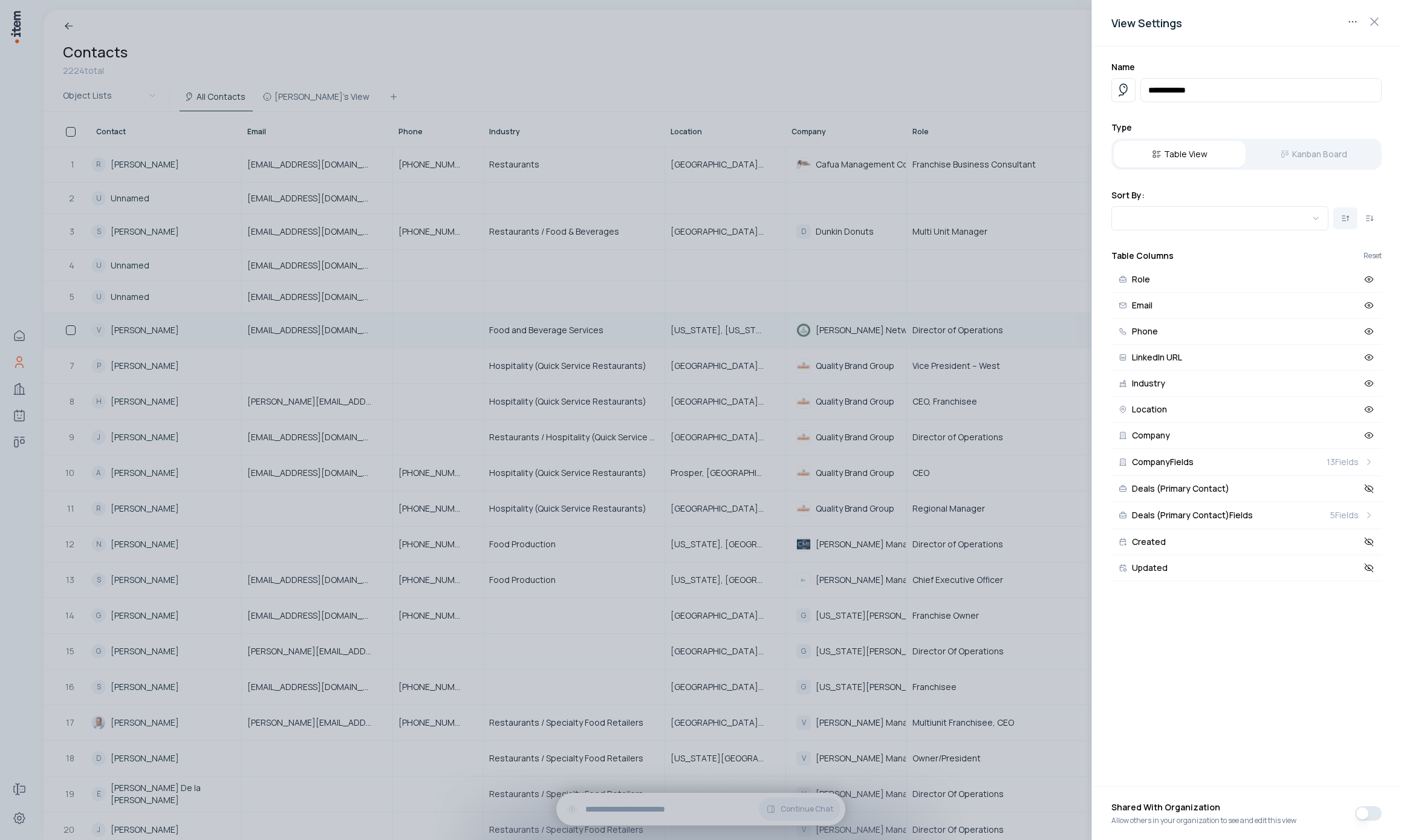
click at [1352, 19] on body "Home Contacts Companies Agents Deals Forms Settings Breadcrumb Contacts 2224 to…" at bounding box center [700, 420] width 1401 height 840
click at [1315, 46] on div "Delete View" at bounding box center [1314, 47] width 91 height 19
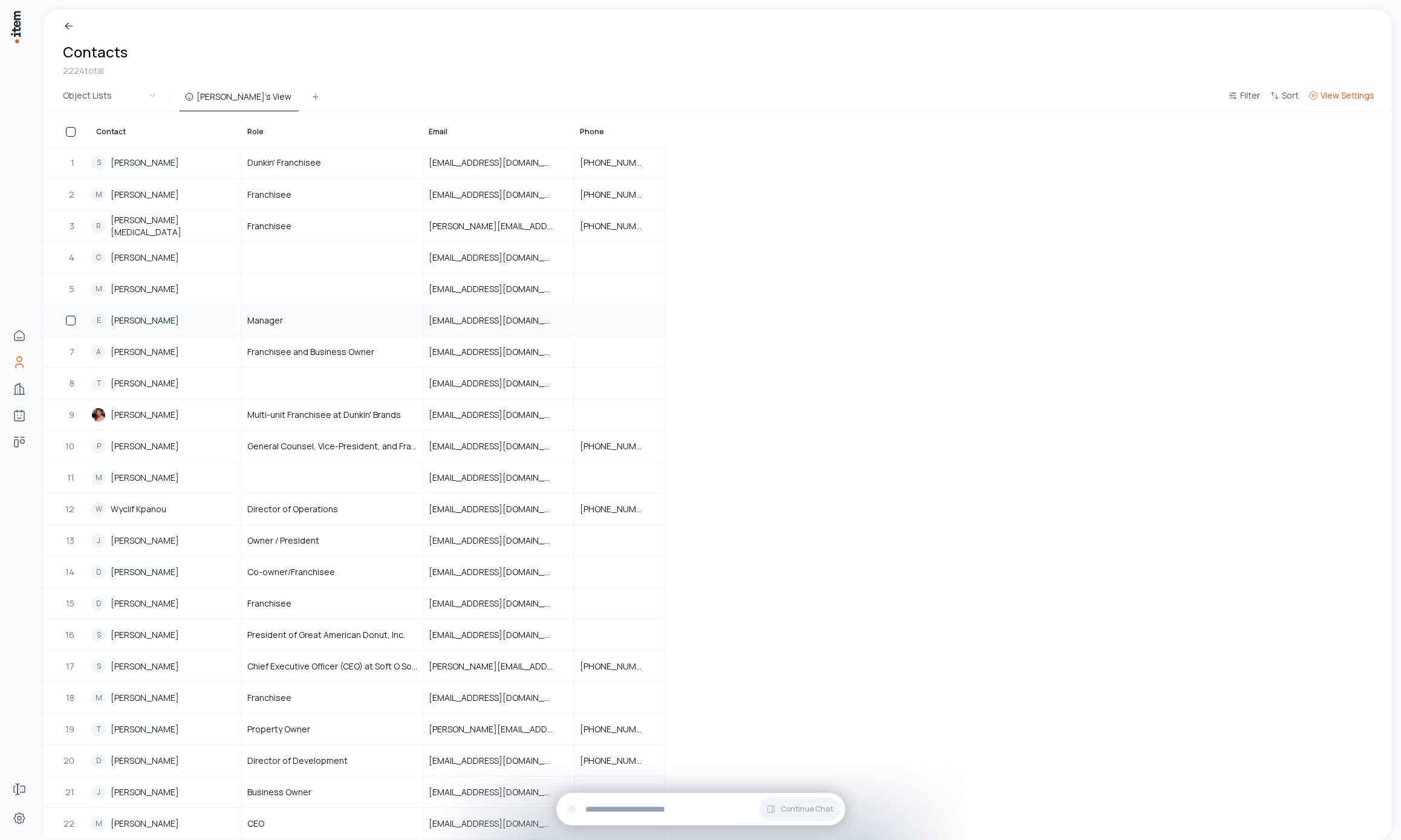
click at [1357, 95] on span "View Settings" at bounding box center [1348, 95] width 54 height 12
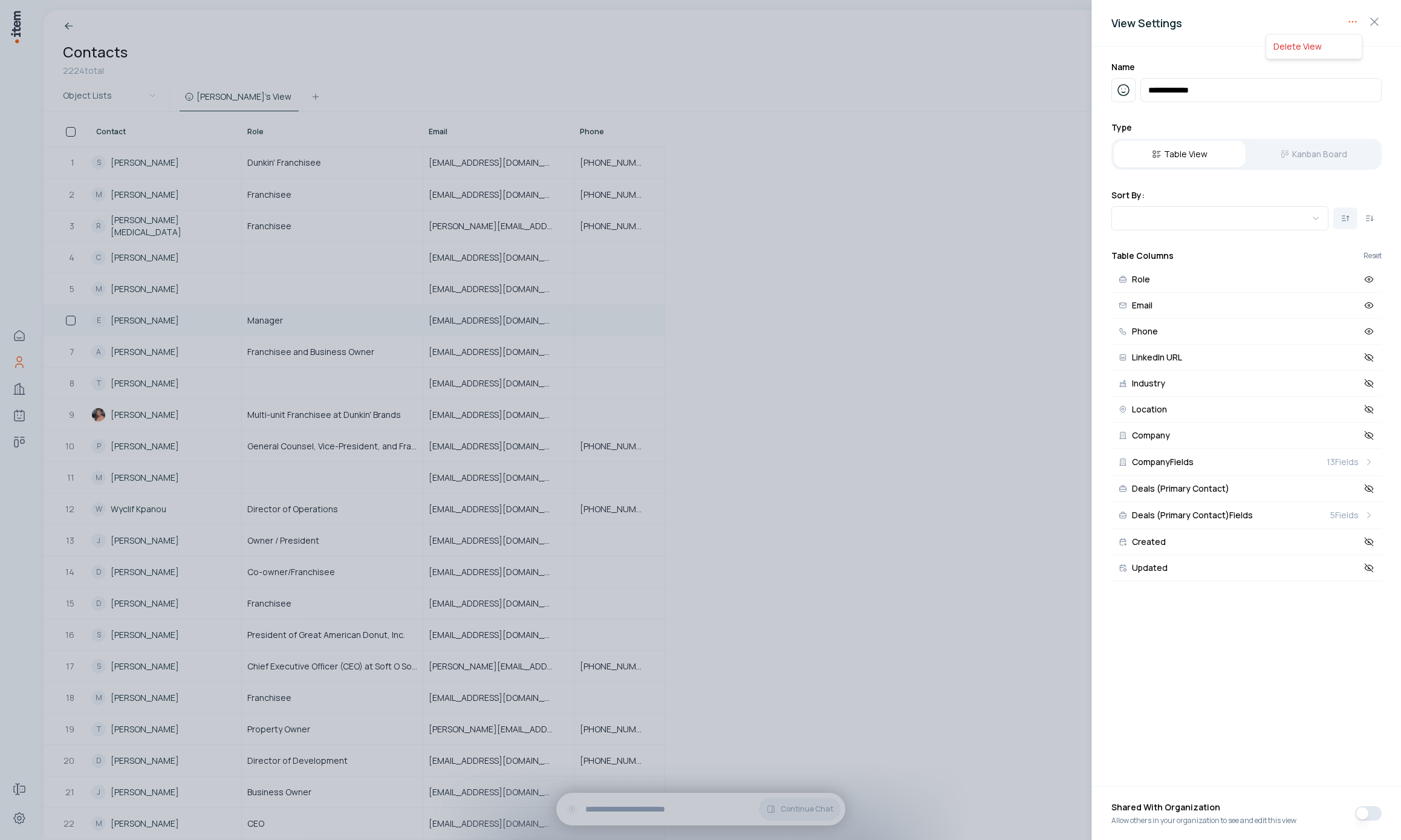
click at [1348, 23] on body "Home Contacts Companies Agents Deals Forms Settings Breadcrumb Contacts 2224 to…" at bounding box center [700, 420] width 1401 height 840
click at [1280, 50] on div "Delete View" at bounding box center [1314, 47] width 91 height 19
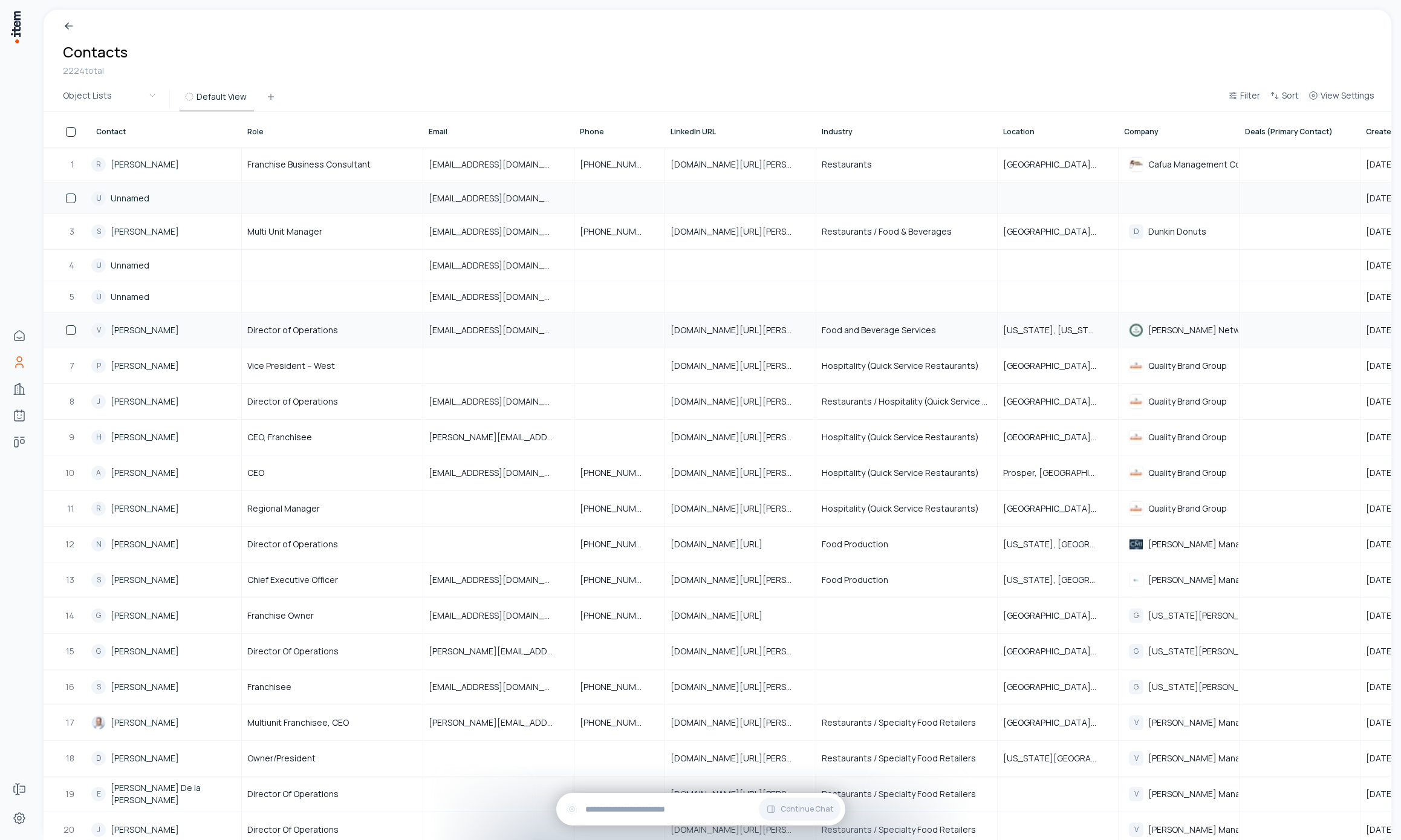
click at [137, 196] on link "Unnamed" at bounding box center [130, 198] width 39 height 12
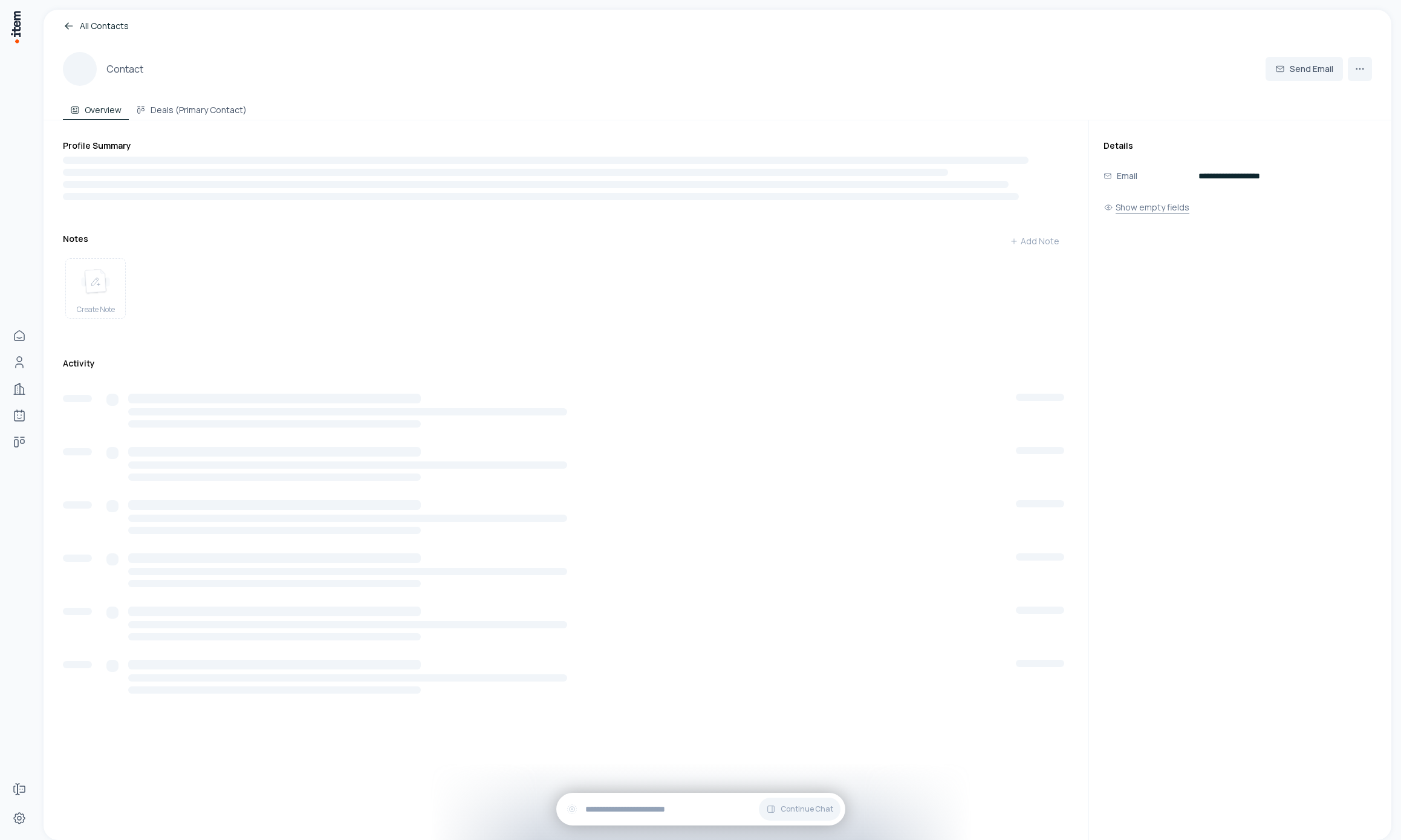
click at [1160, 207] on button "Show empty fields" at bounding box center [1146, 208] width 86 height 24
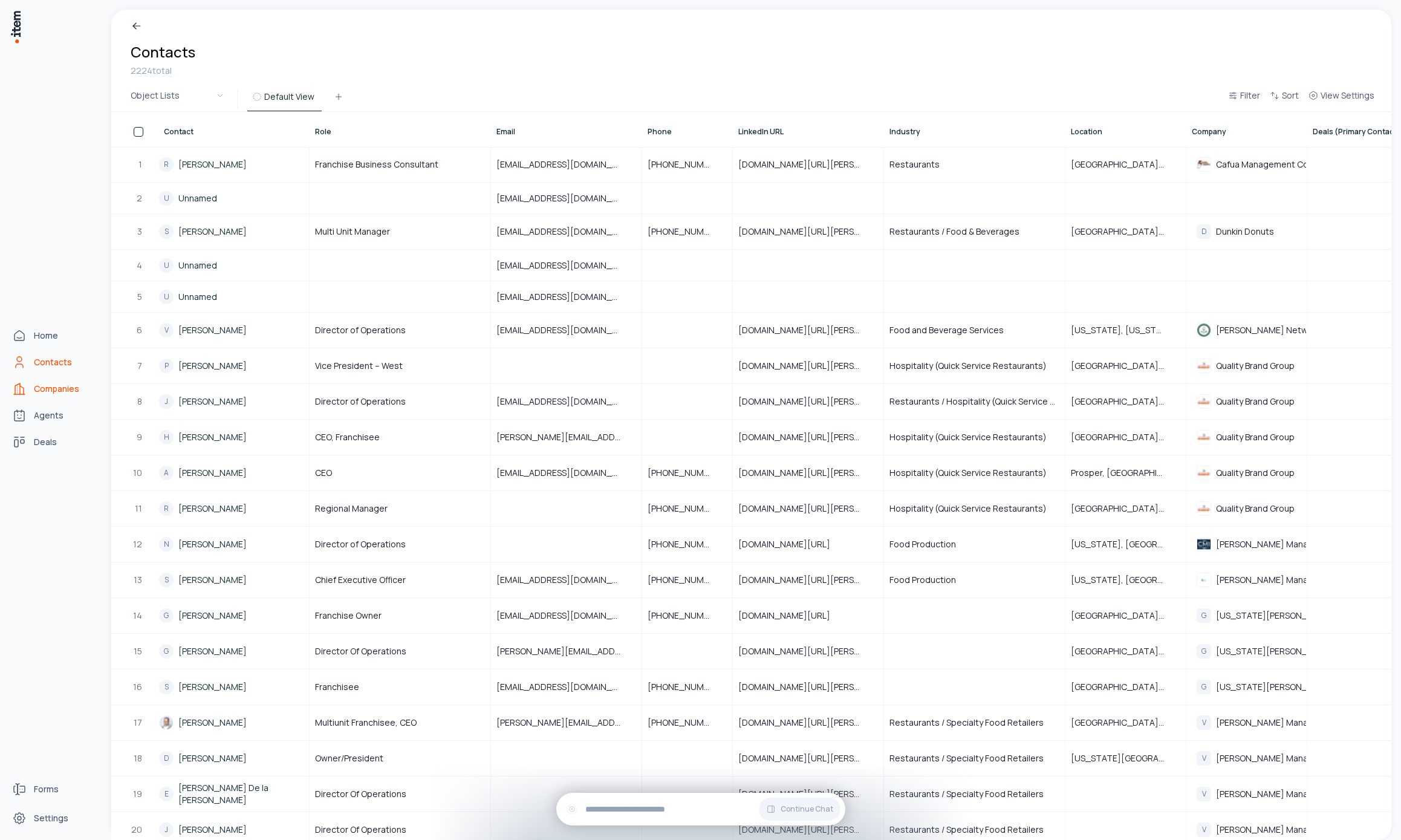
click at [11, 390] on link "Companies" at bounding box center [53, 389] width 92 height 24
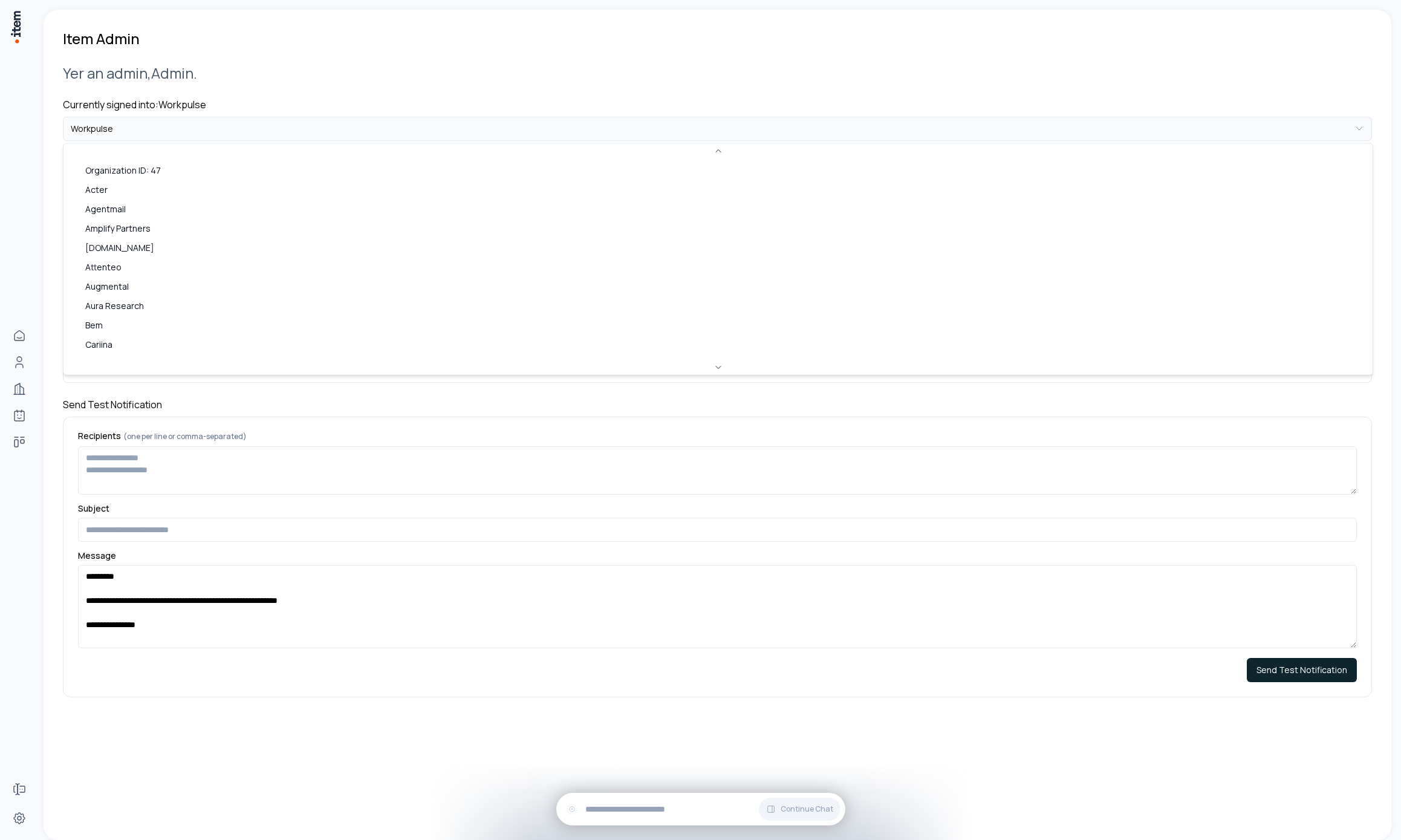
click at [196, 129] on html "**********" at bounding box center [700, 420] width 1401 height 840
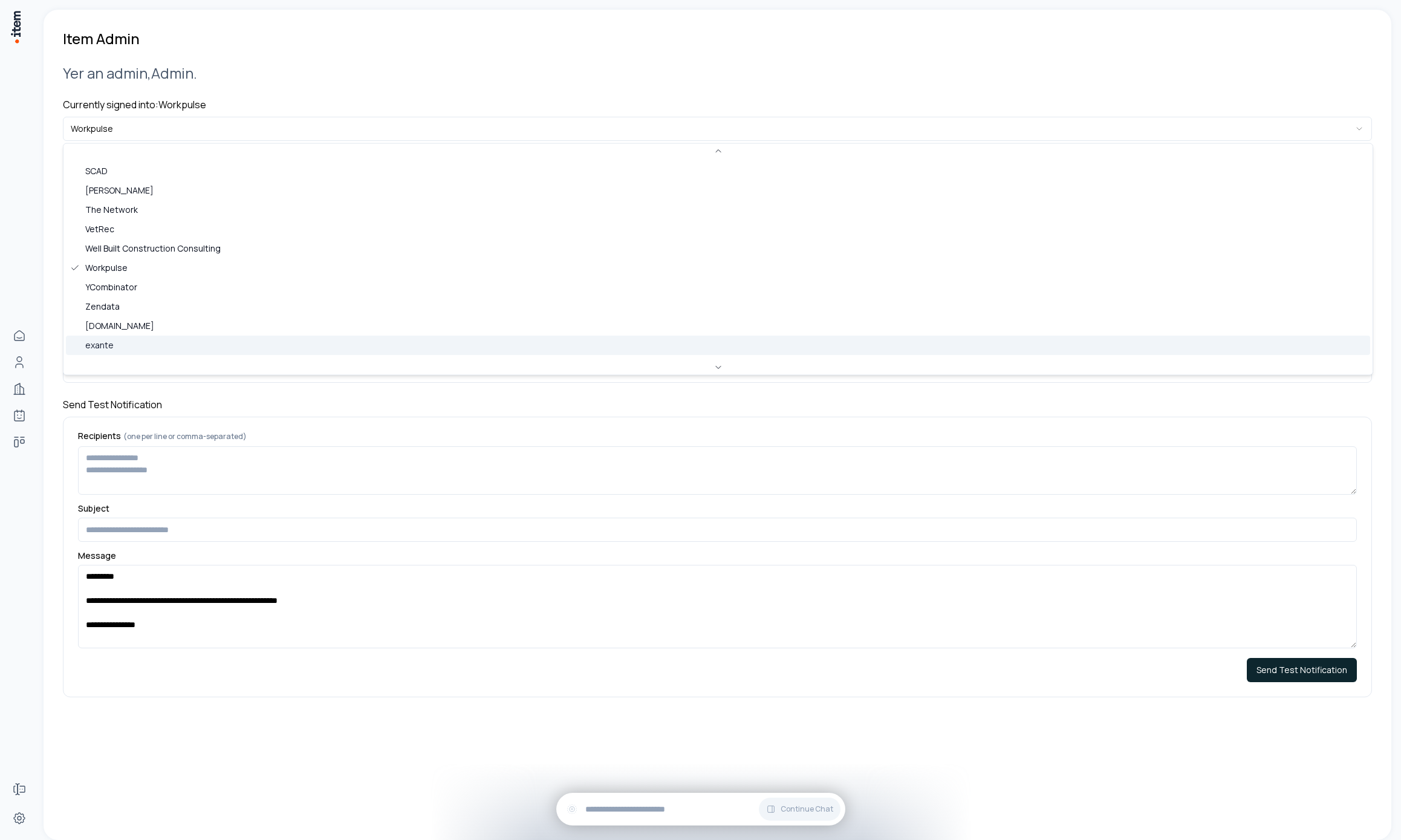
scroll to position [524, 0]
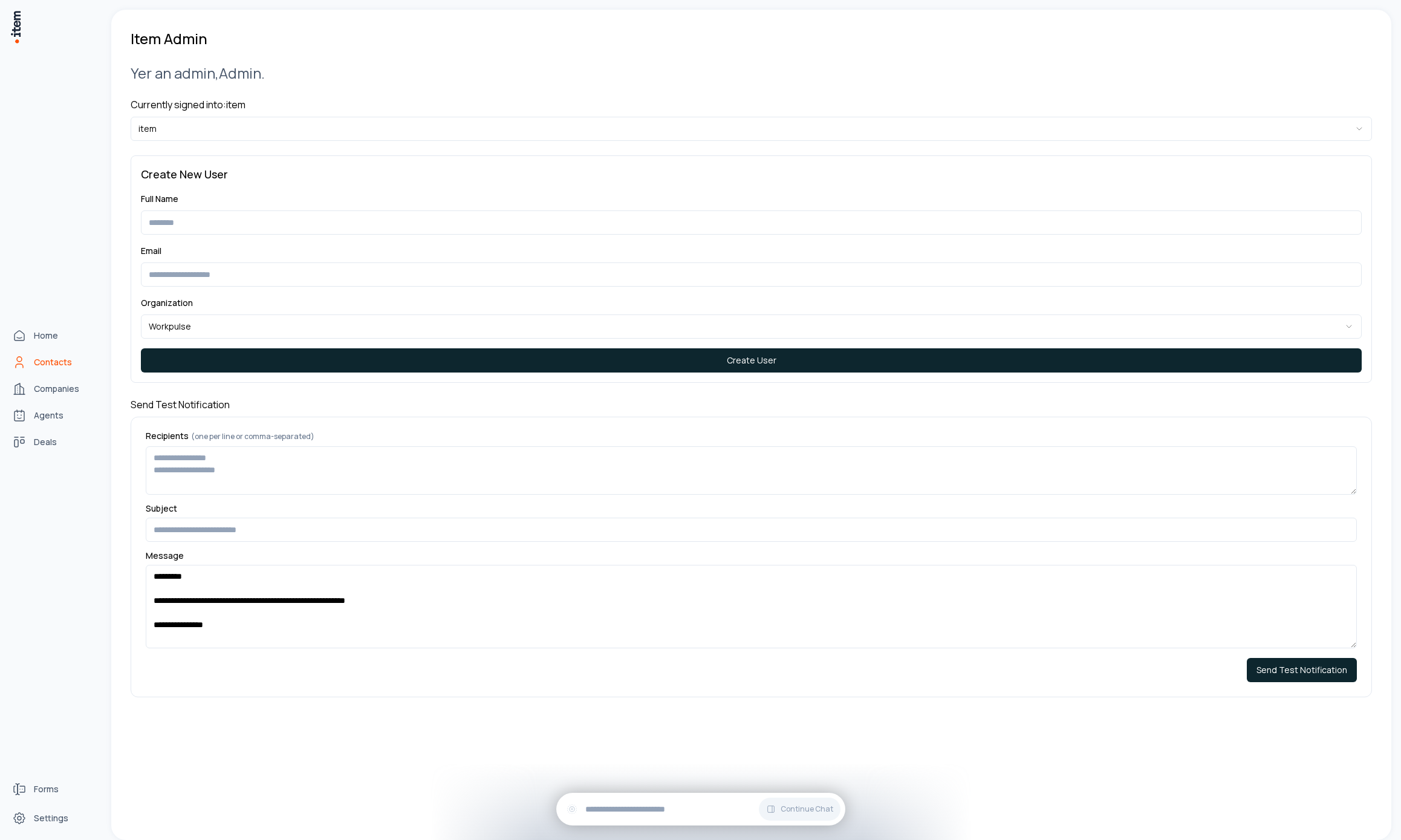
click at [31, 360] on link "Contacts" at bounding box center [53, 362] width 92 height 24
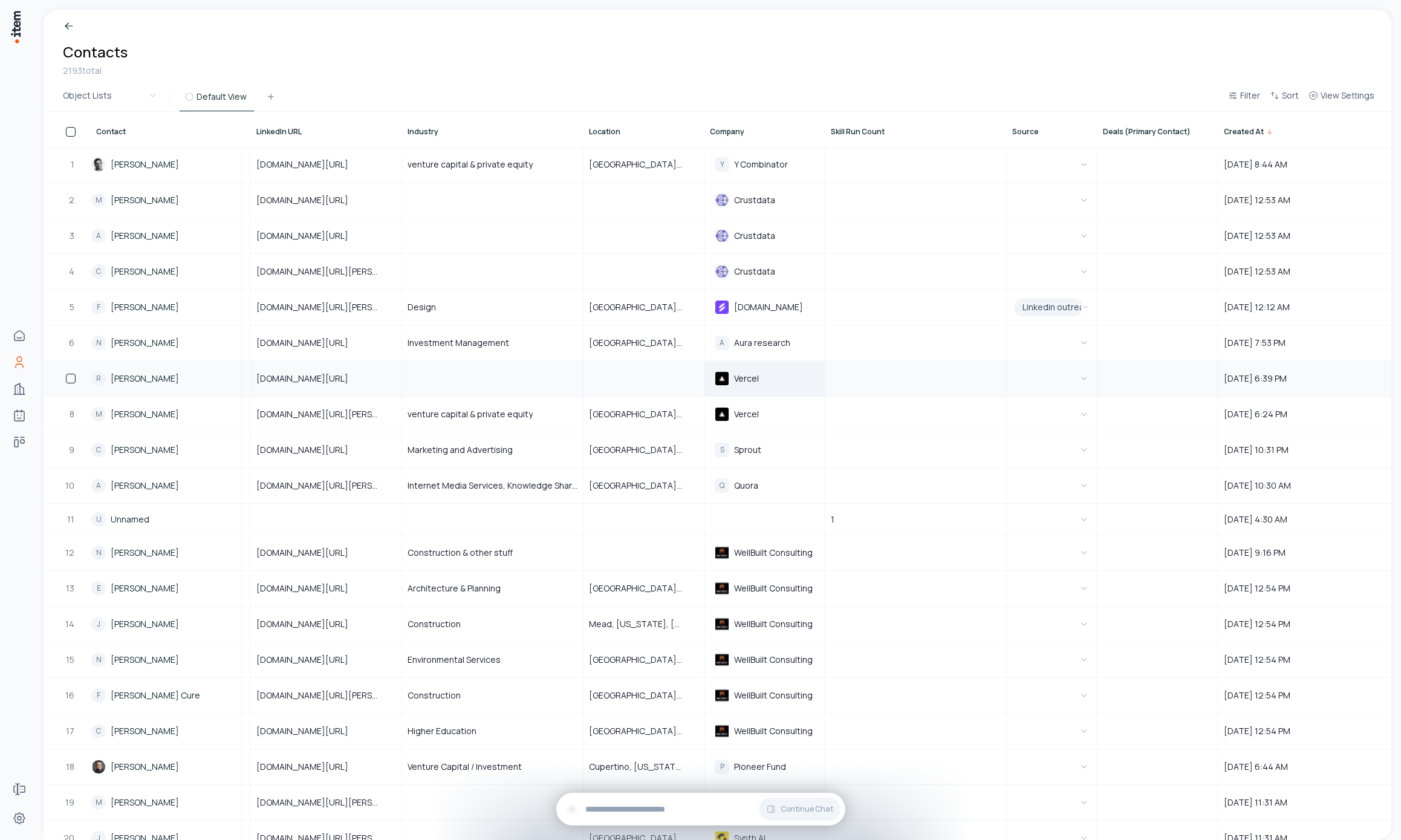
scroll to position [0, 615]
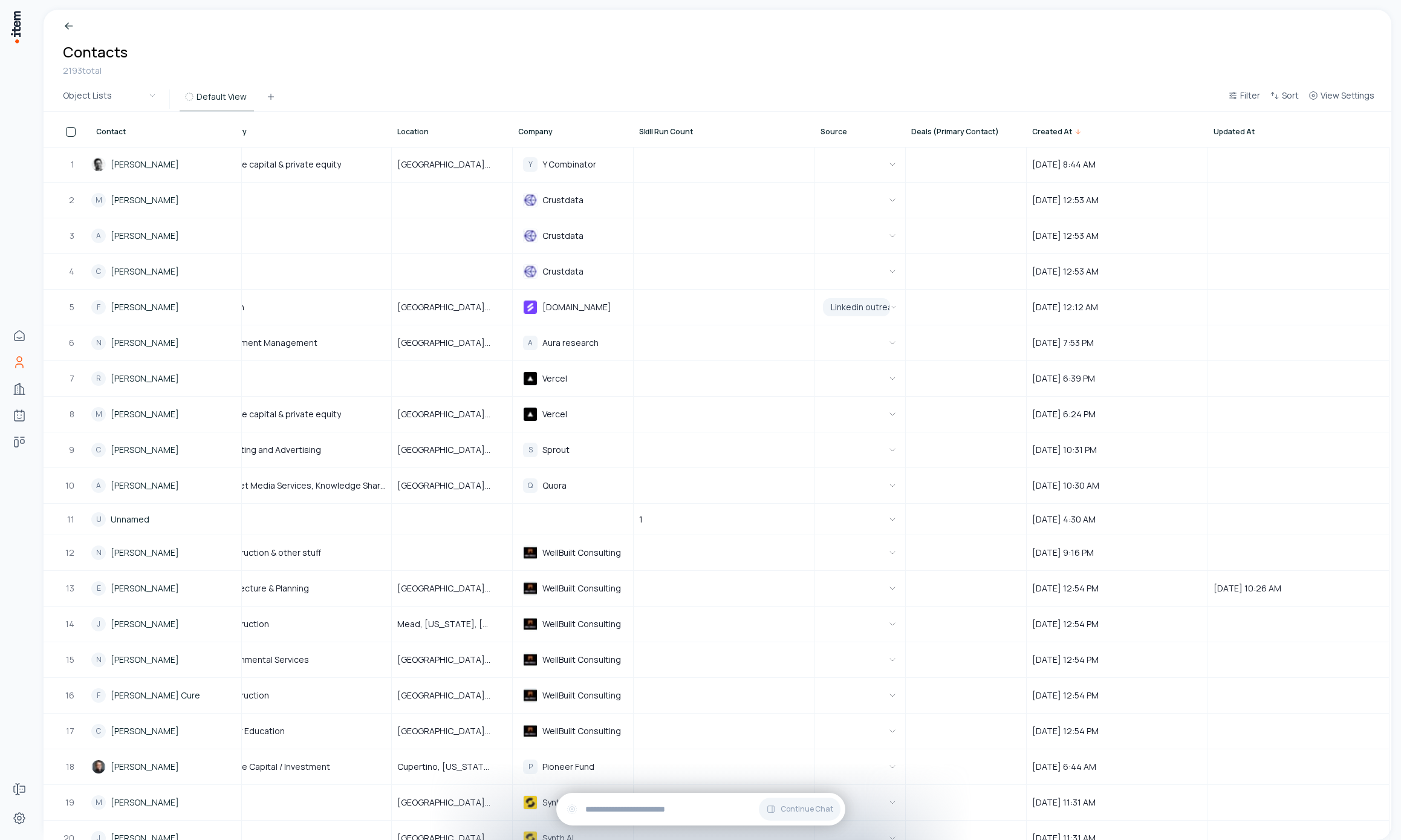
drag, startPoint x: 894, startPoint y: 119, endPoint x: 969, endPoint y: 136, distance: 76.9
click at [968, 136] on tr "Contact Role Email Phone LinkedIn URL Industry Location Company Skill Run Count…" at bounding box center [413, 129] width 1952 height 35
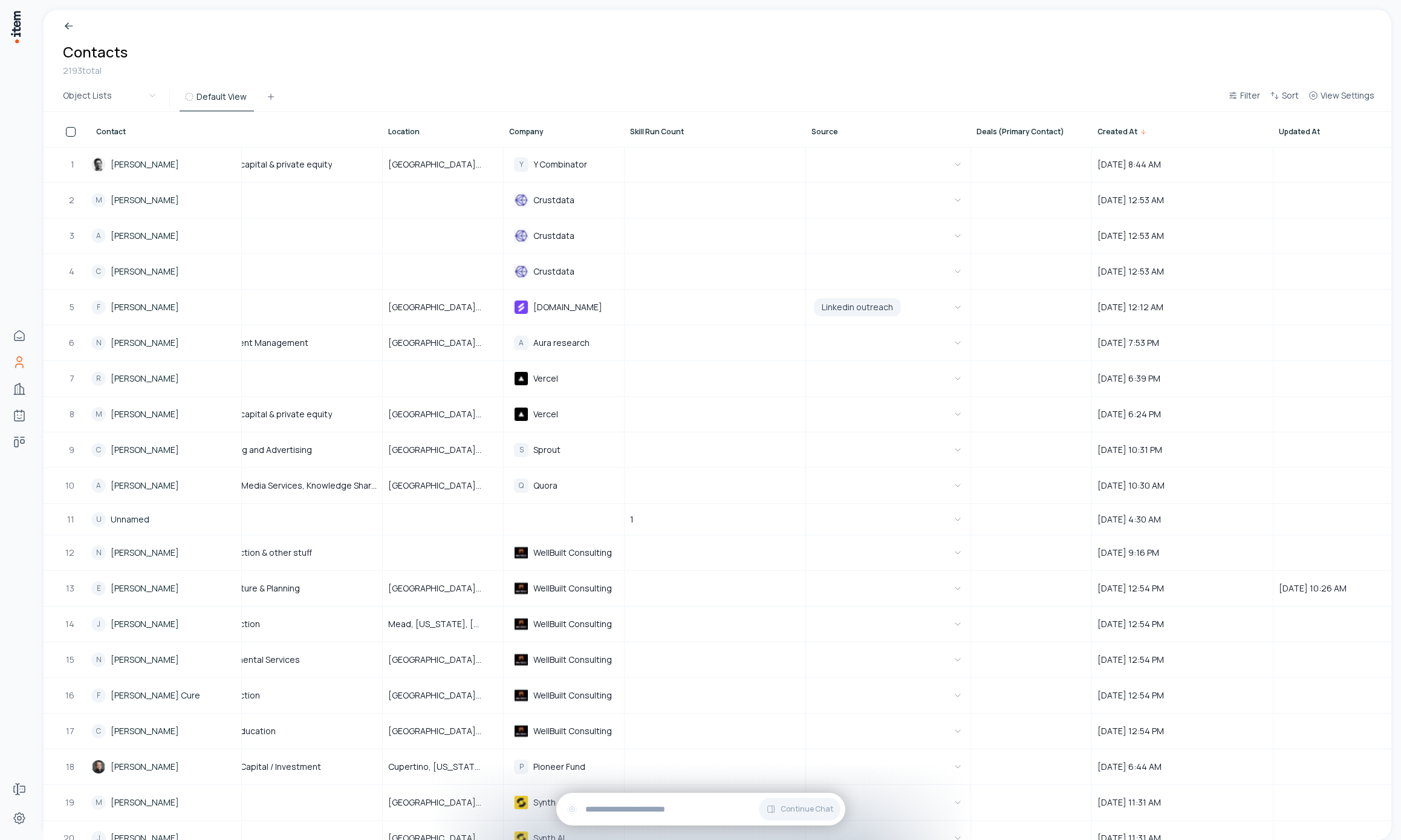
click at [907, 94] on div "Object Lists Default View Filter Sort View Settings" at bounding box center [718, 99] width 1348 height 25
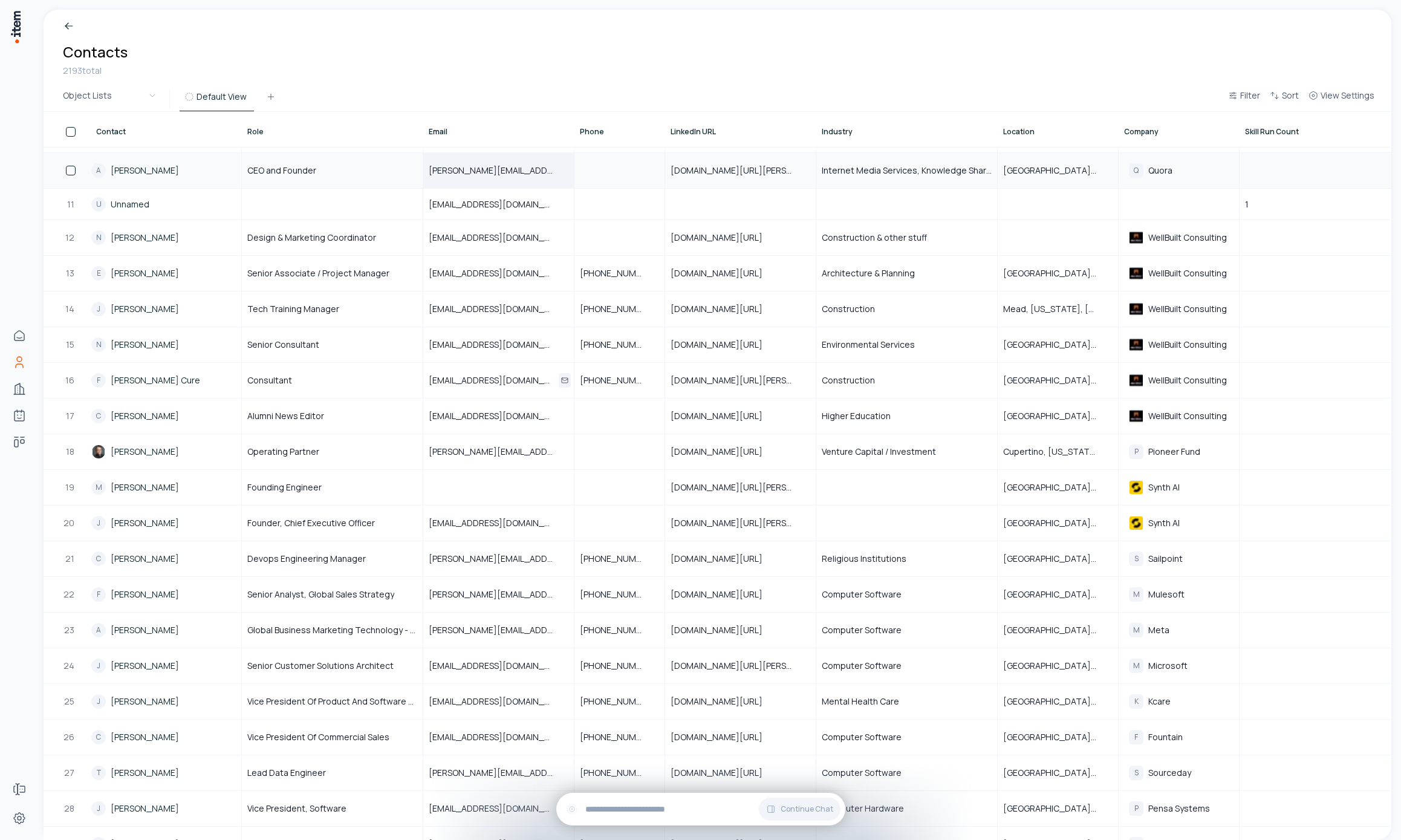
scroll to position [82, 0]
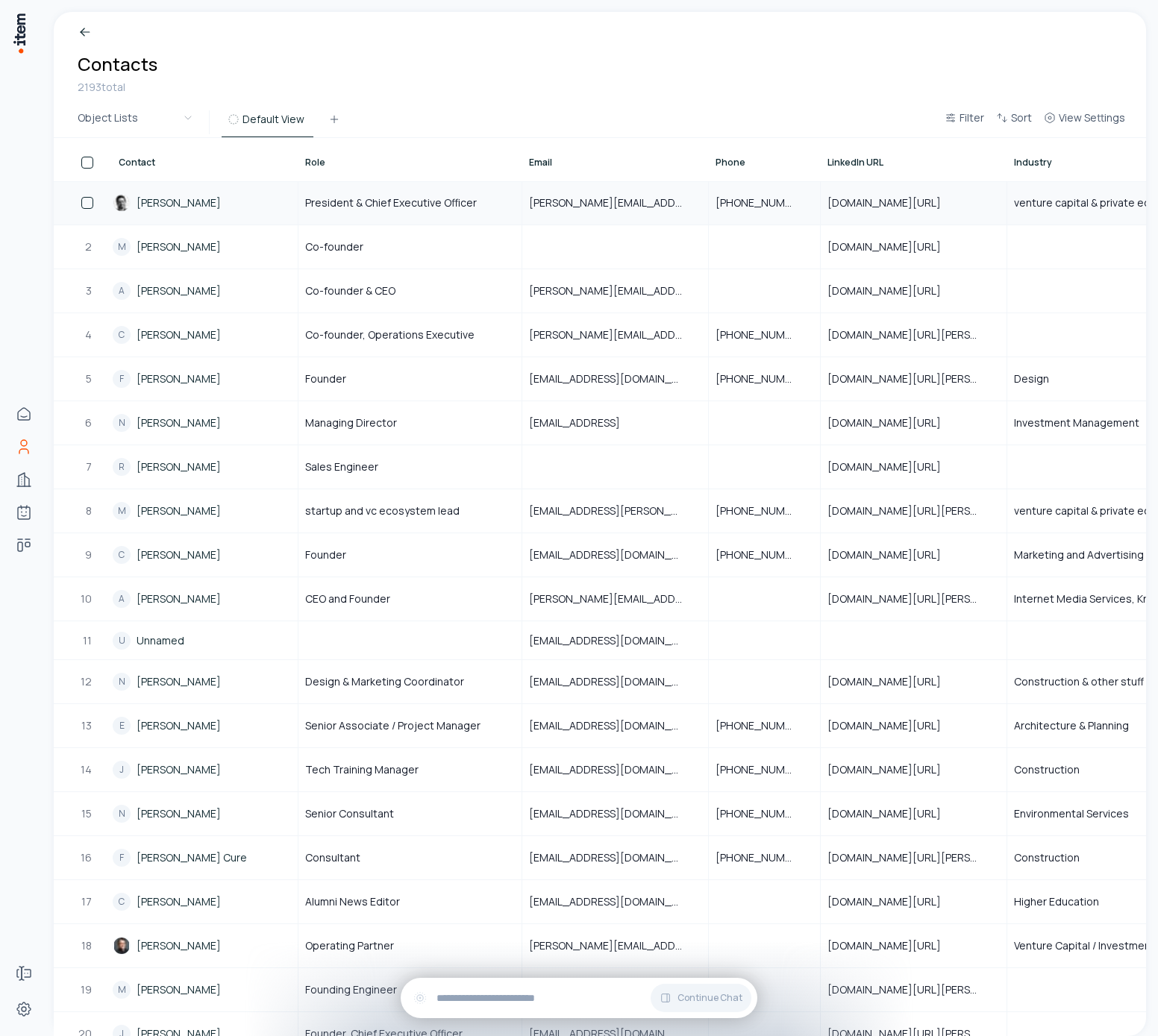
click at [170, 204] on link "[PERSON_NAME]" at bounding box center [179, 202] width 85 height 15
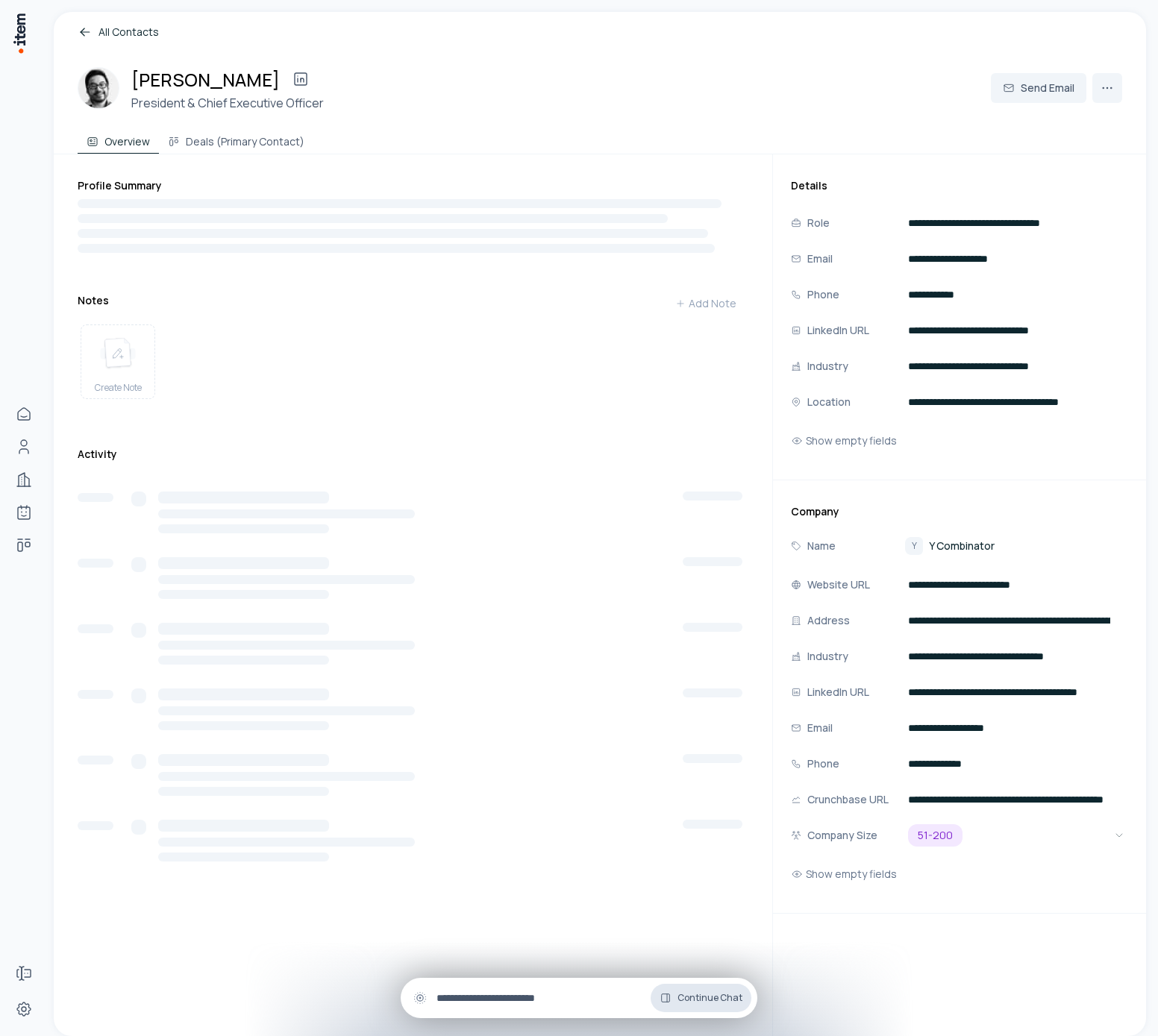
click at [716, 1006] on button "Continue Chat" at bounding box center [700, 998] width 101 height 28
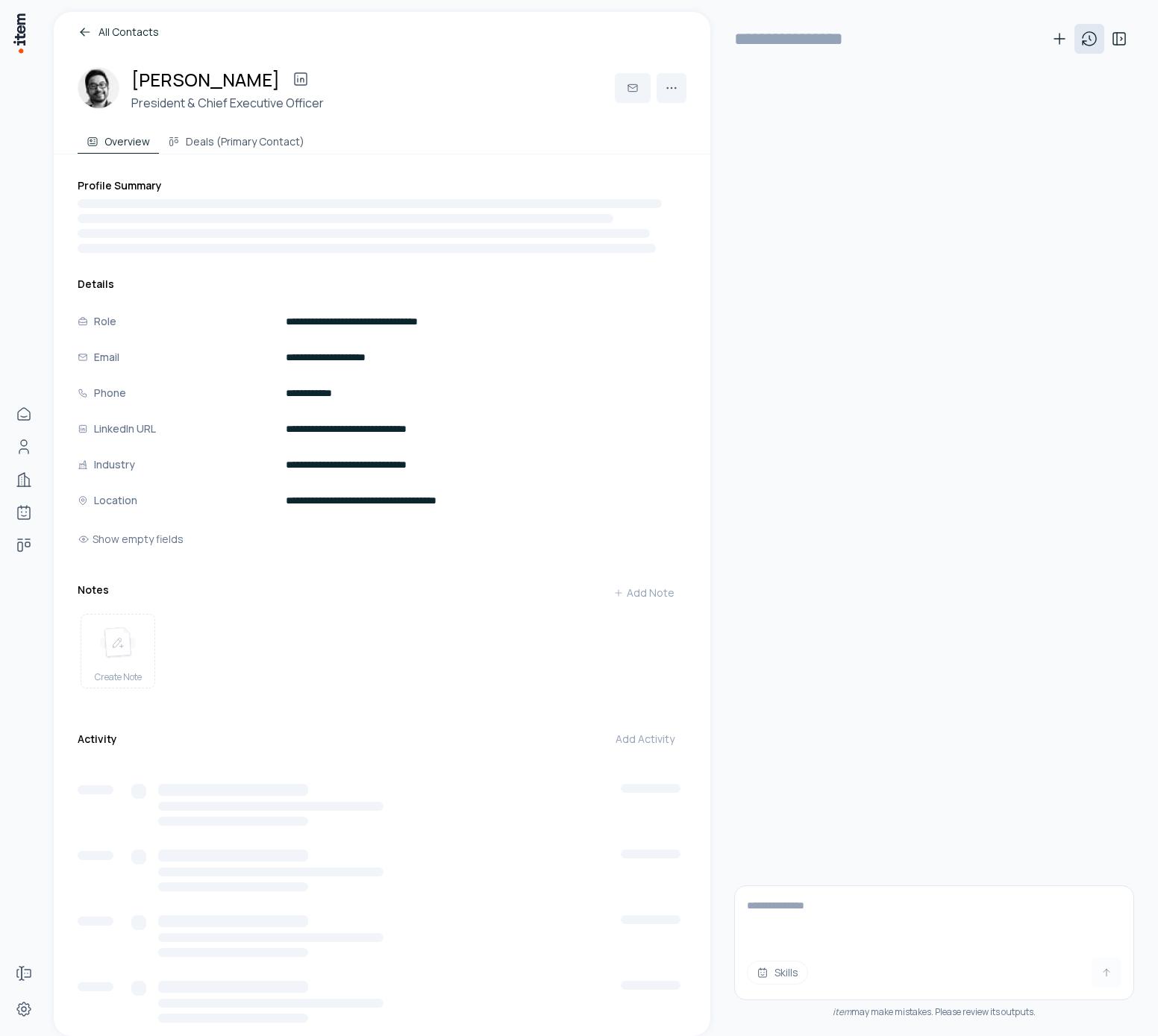
click at [1088, 43] on icon at bounding box center [1089, 39] width 18 height 18
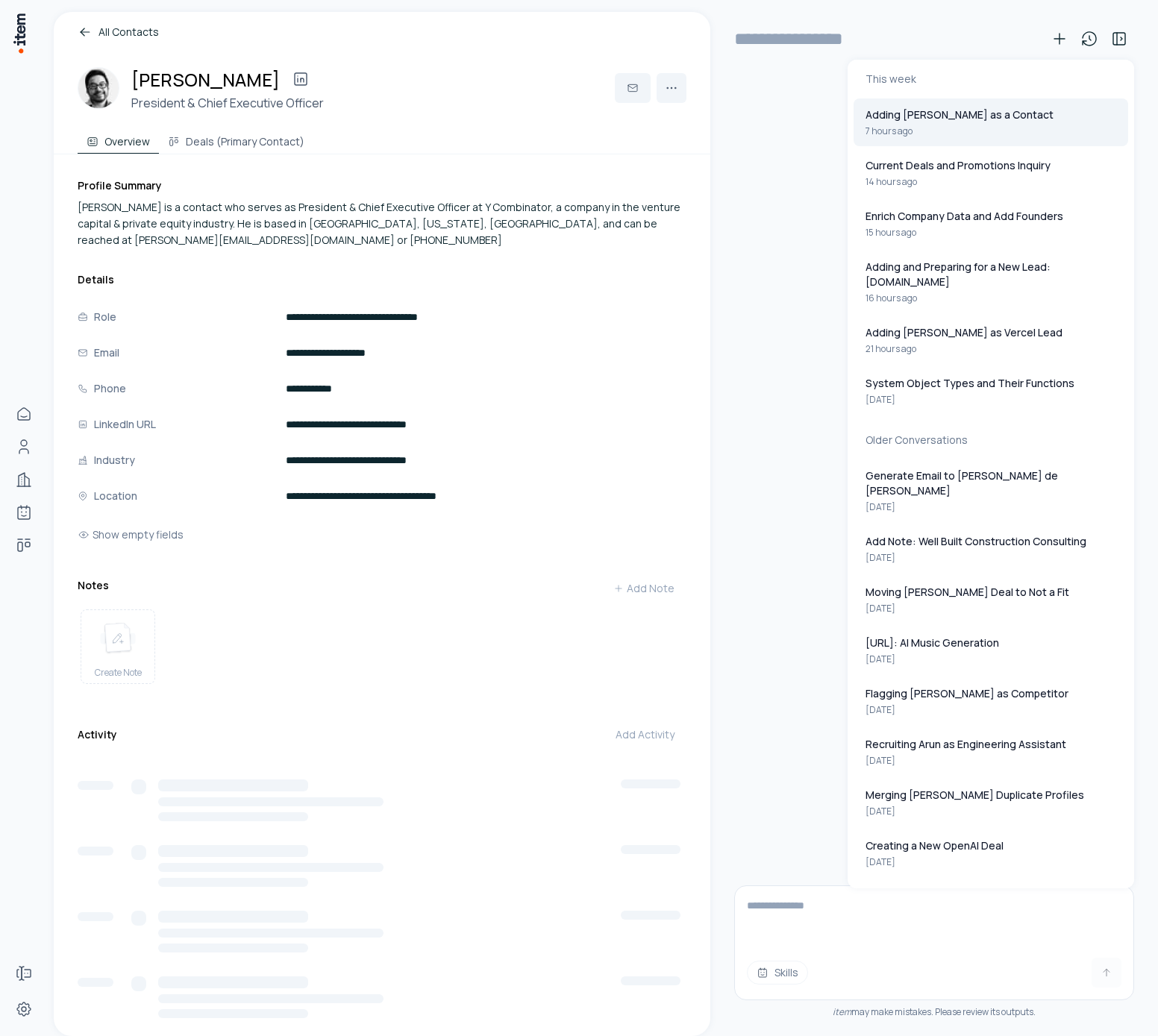
click at [970, 134] on button "Adding Garry Tan as a Contact 7 hours ago" at bounding box center [990, 123] width 274 height 48
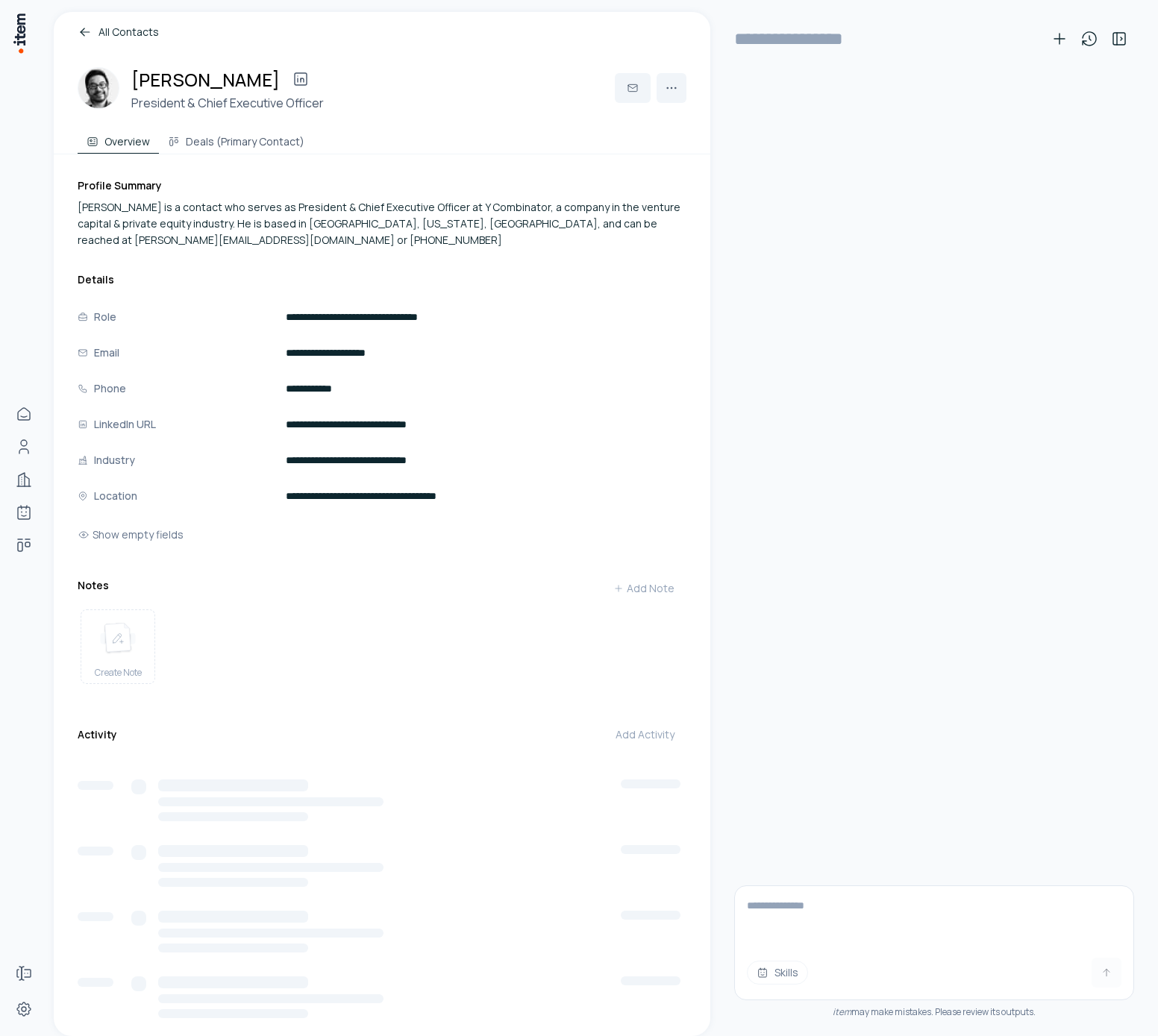
type input "**********"
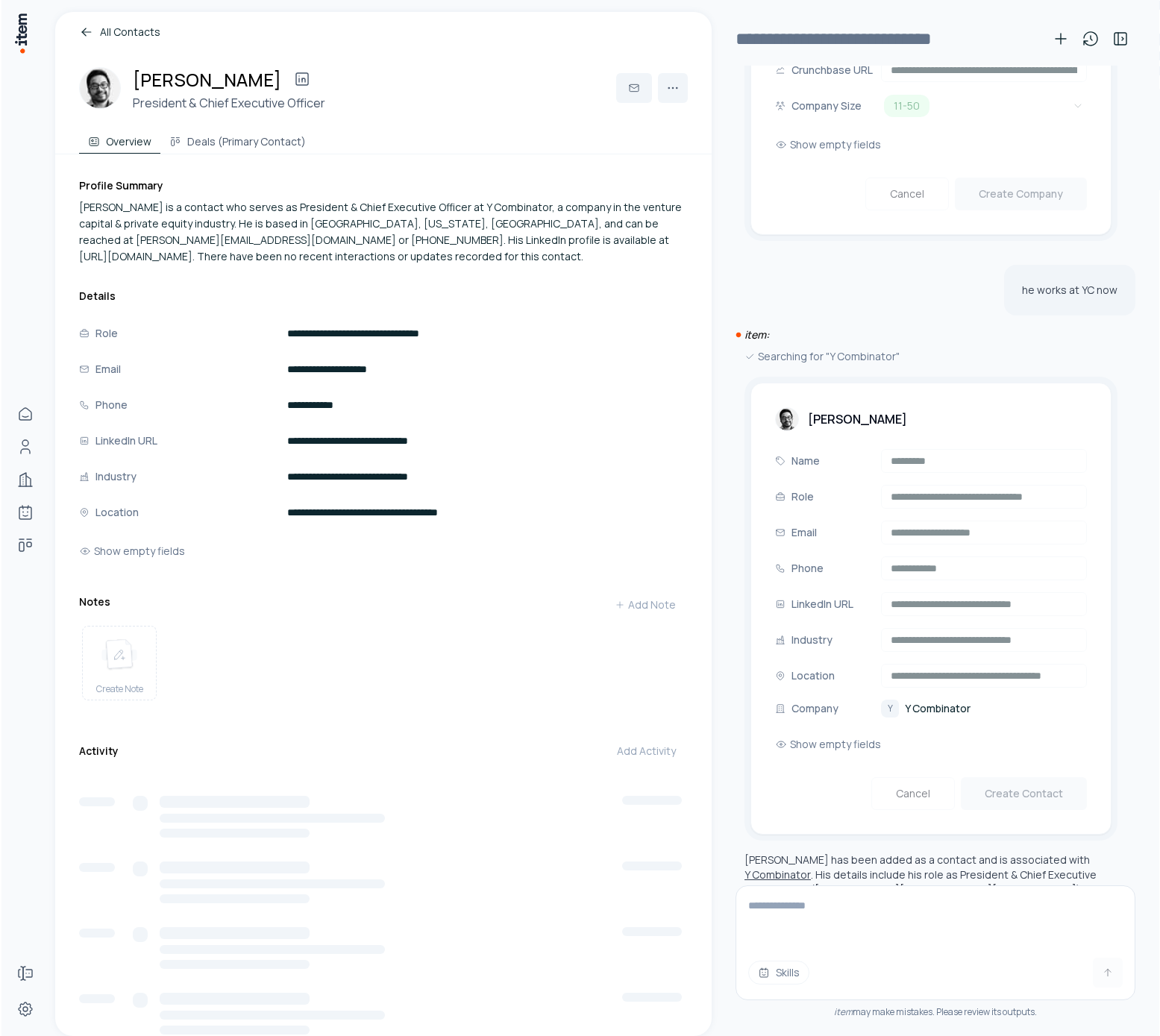
scroll to position [744, 0]
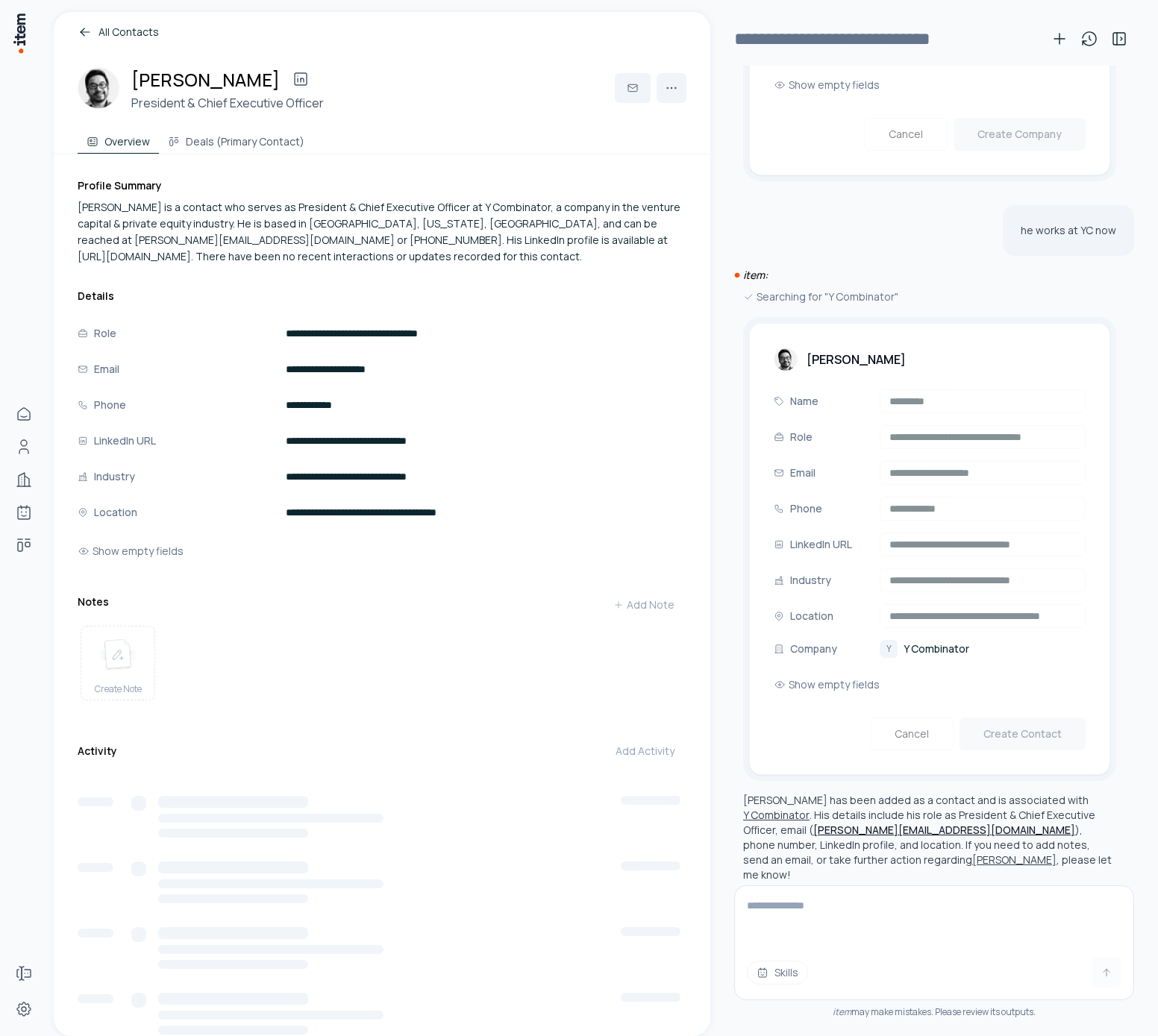
click at [939, 907] on textarea at bounding box center [934, 916] width 398 height 60
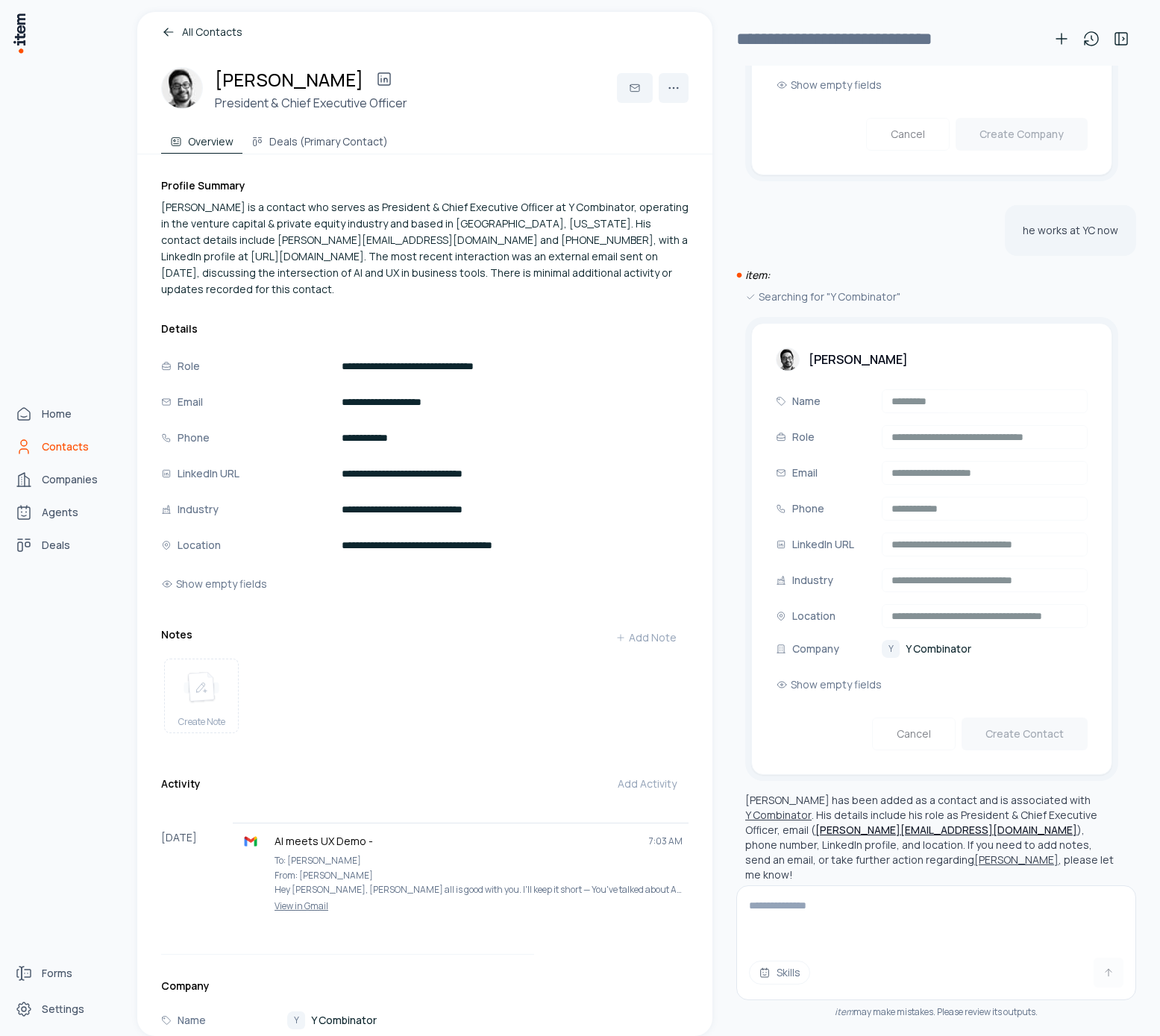
click at [38, 443] on link "Contacts" at bounding box center [66, 447] width 114 height 30
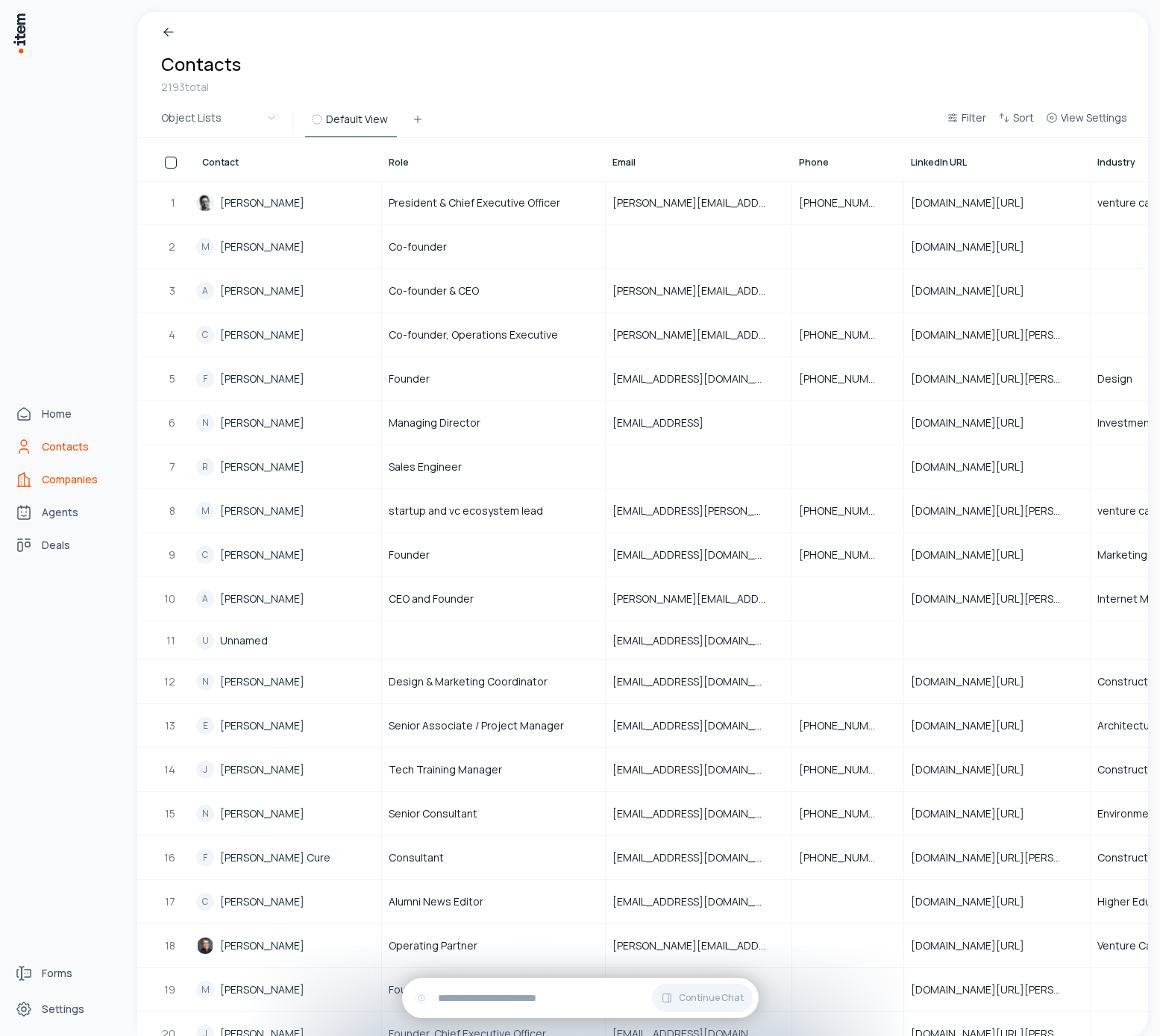
click at [56, 473] on span "Companies" at bounding box center [70, 480] width 56 height 15
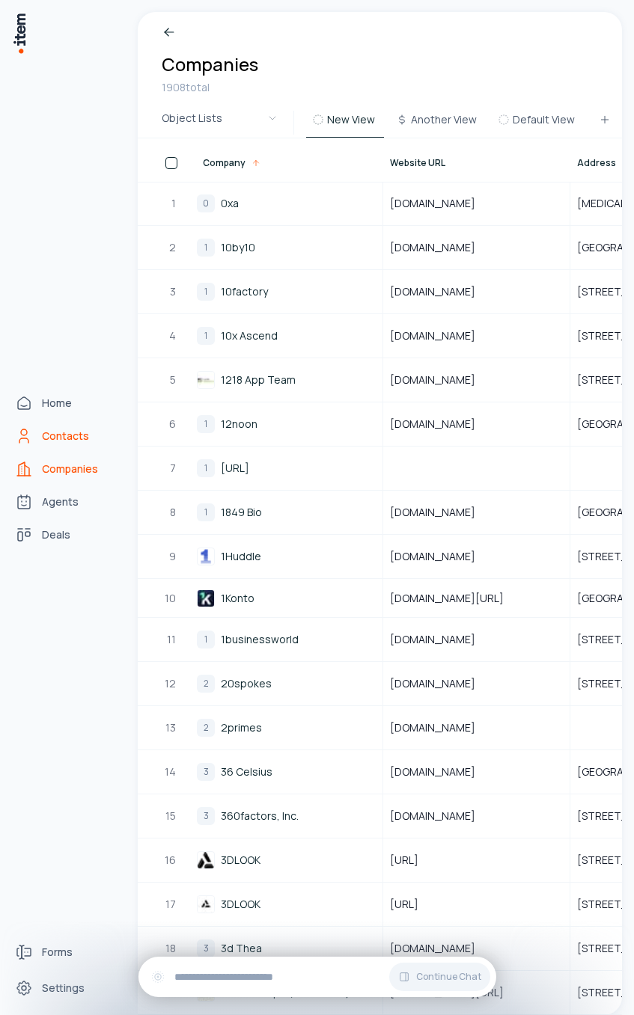
click at [25, 445] on link "Contacts" at bounding box center [66, 436] width 114 height 30
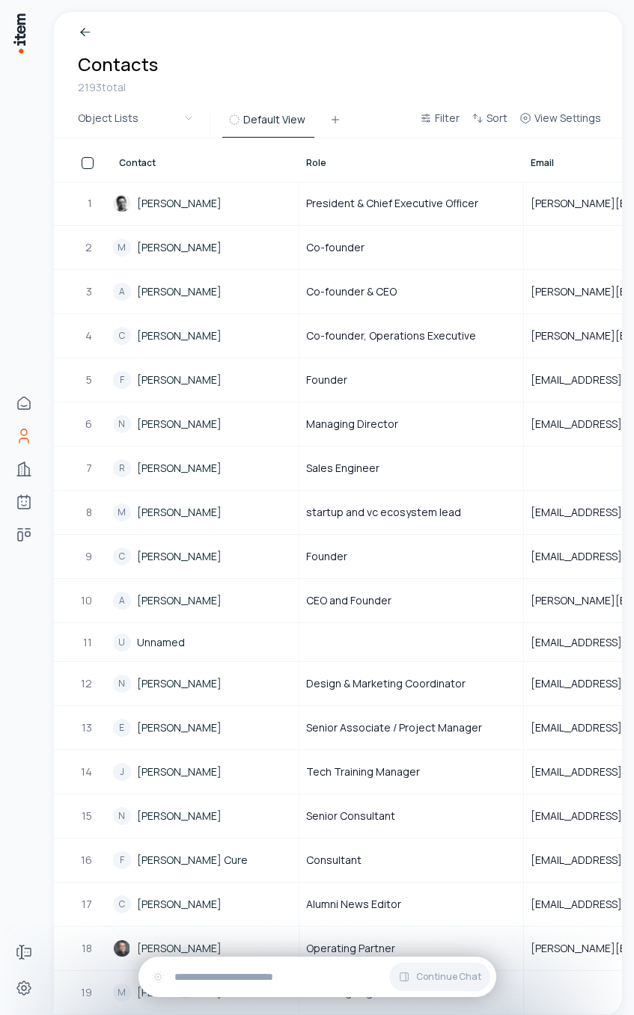
click at [281, 35] on div "Breadcrumb Contacts 2193 total" at bounding box center [338, 60] width 568 height 96
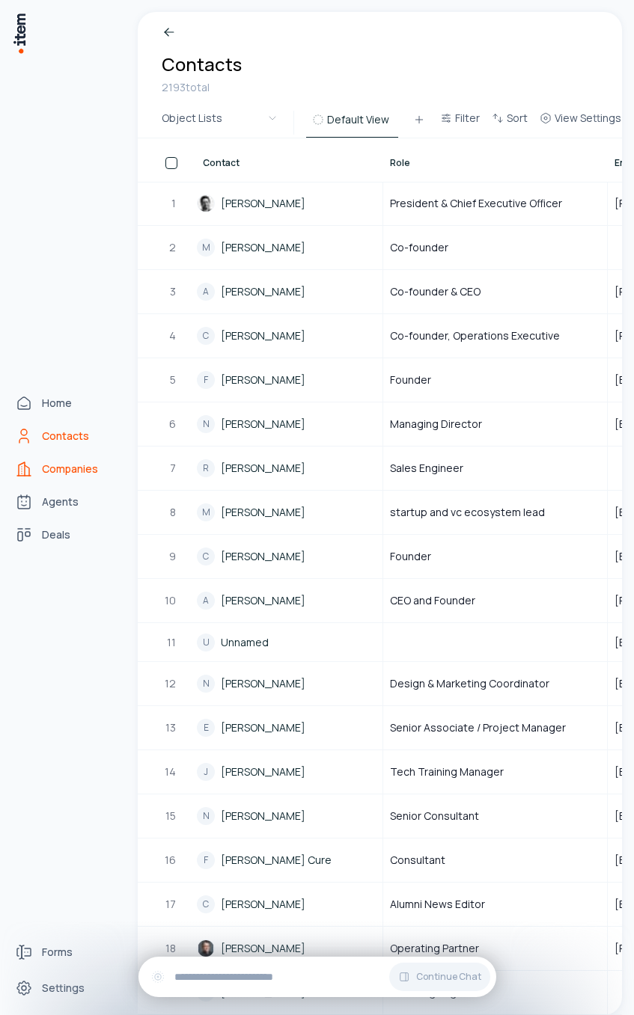
click at [35, 480] on link "Companies" at bounding box center [66, 469] width 114 height 30
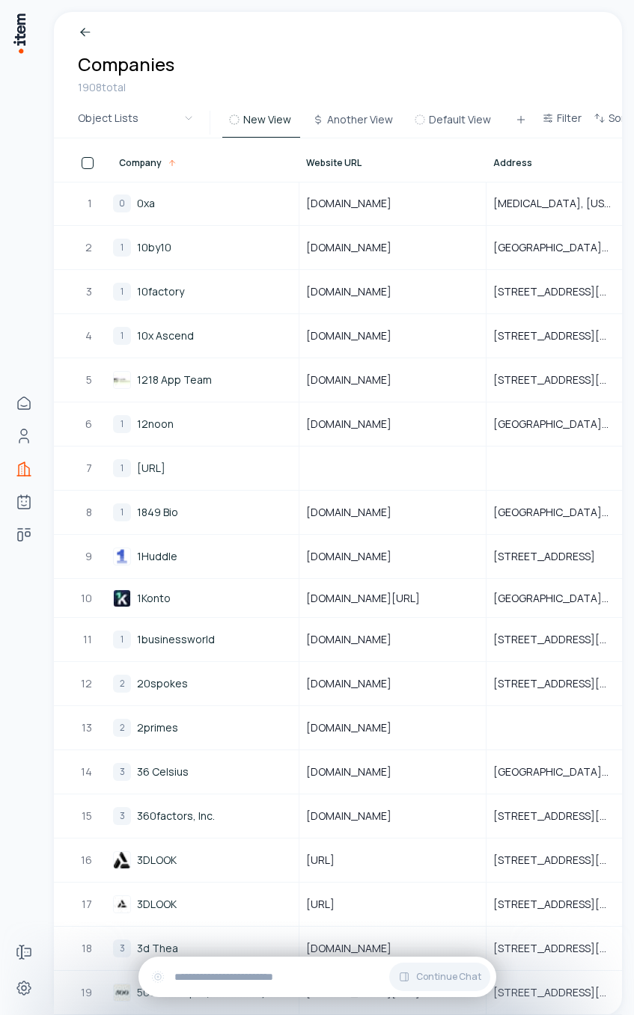
click at [218, 51] on div "Breadcrumb Companies 1908 total" at bounding box center [338, 60] width 568 height 96
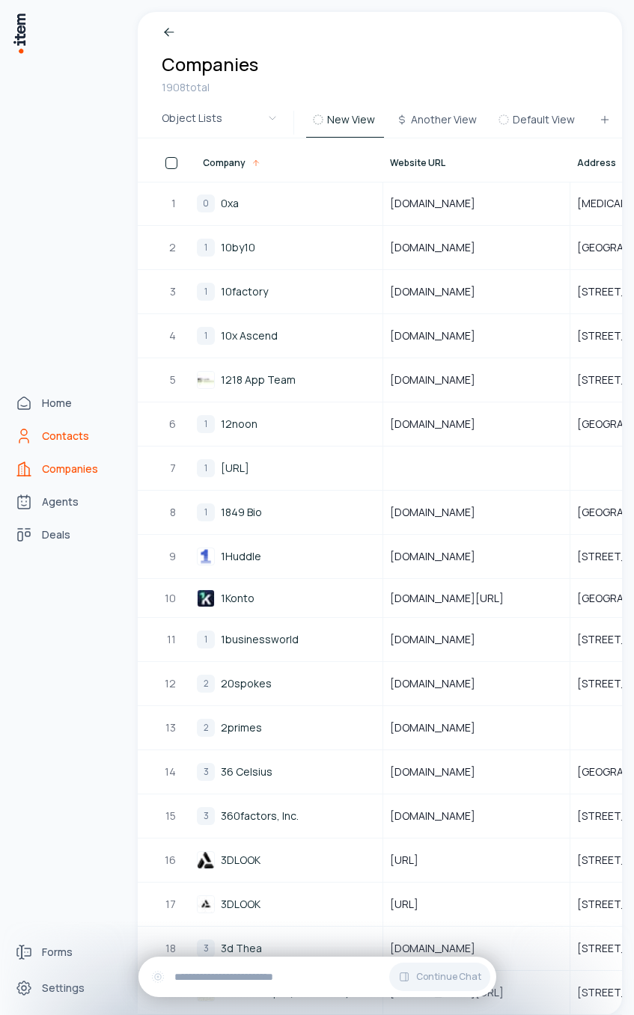
click at [27, 441] on icon "Contacts" at bounding box center [24, 436] width 18 height 18
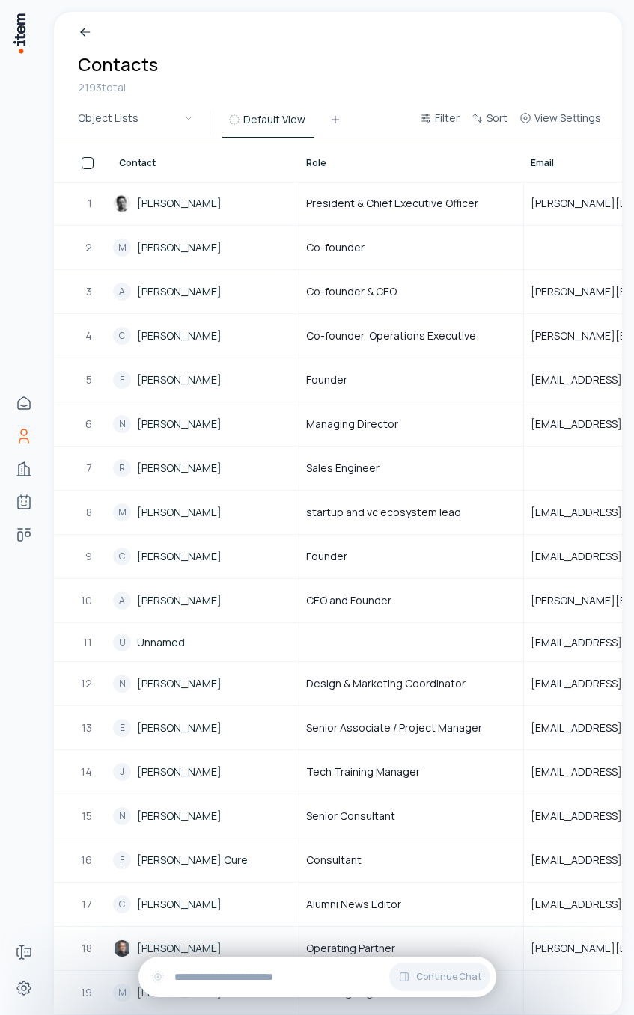
click at [329, 34] on div "Breadcrumb Contacts 2193 total" at bounding box center [338, 60] width 568 height 96
click at [337, 66] on div "Breadcrumb Contacts 2193 total" at bounding box center [338, 60] width 568 height 96
drag, startPoint x: 408, startPoint y: 58, endPoint x: 399, endPoint y: 58, distance: 9.0
click at [408, 58] on div "Breadcrumb Contacts 2193 total" at bounding box center [338, 60] width 568 height 96
click at [291, 48] on div "Breadcrumb Contacts 2193 total" at bounding box center [338, 60] width 568 height 96
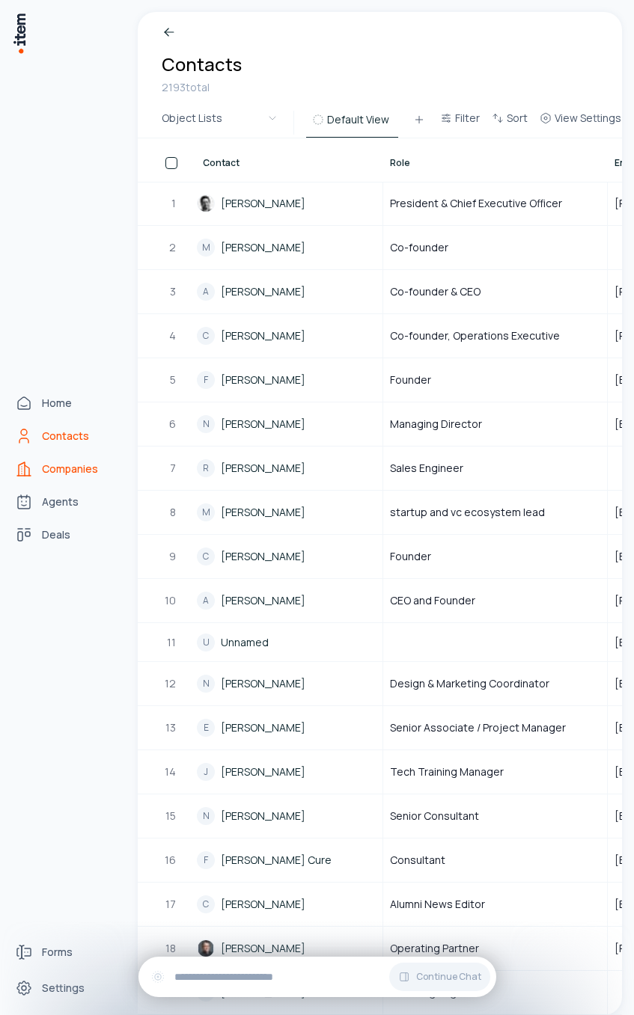
click at [37, 474] on link "Companies" at bounding box center [66, 469] width 114 height 30
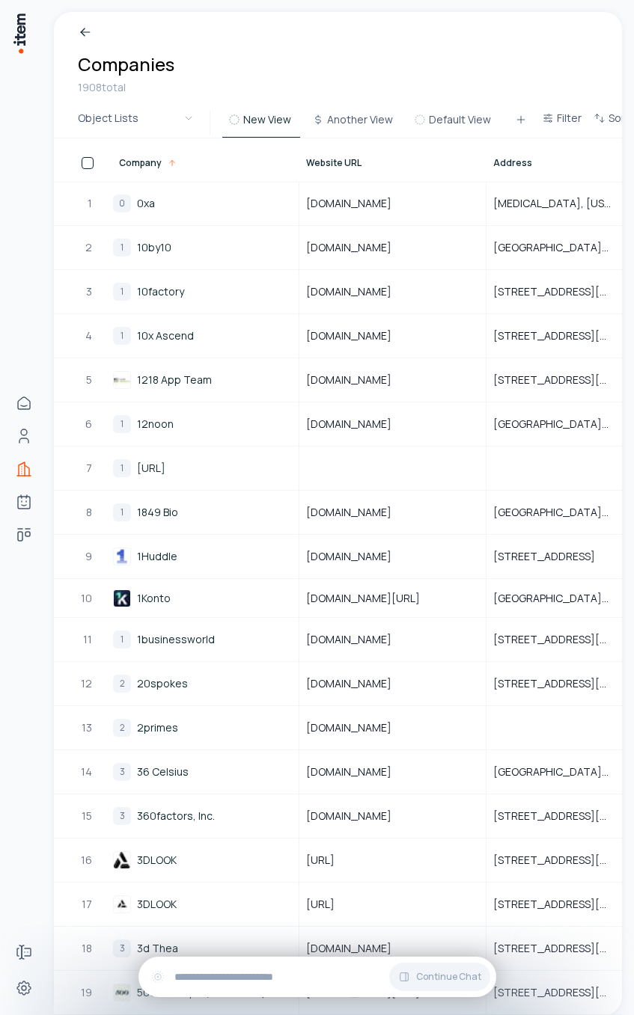
click at [228, 108] on div "New View Another View Default View" at bounding box center [375, 123] width 319 height 30
click at [400, 40] on div "Breadcrumb Companies 1908 total" at bounding box center [338, 60] width 568 height 96
click at [308, 67] on div "Breadcrumb Companies 1908 total" at bounding box center [338, 60] width 568 height 96
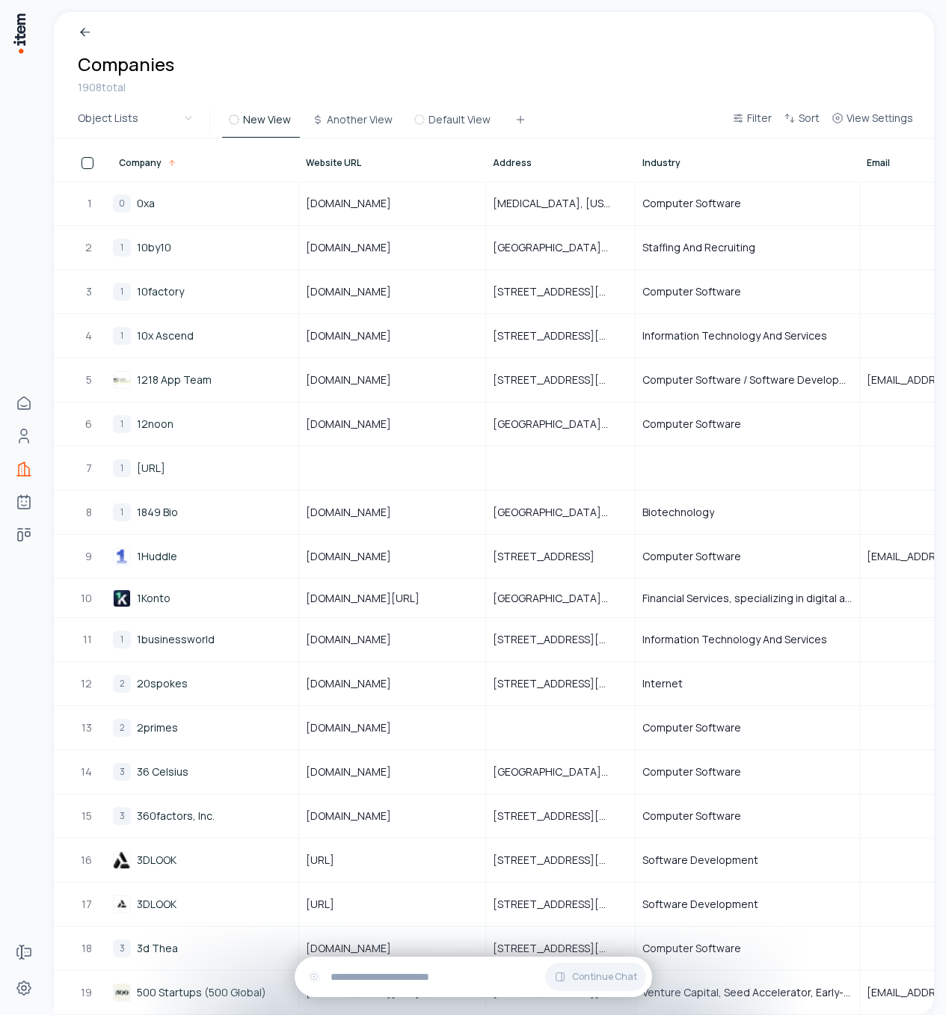
click at [491, 3] on div "Breadcrumb Companies 1908 total Object Lists New View Another View Default View…" at bounding box center [497, 507] width 898 height 1015
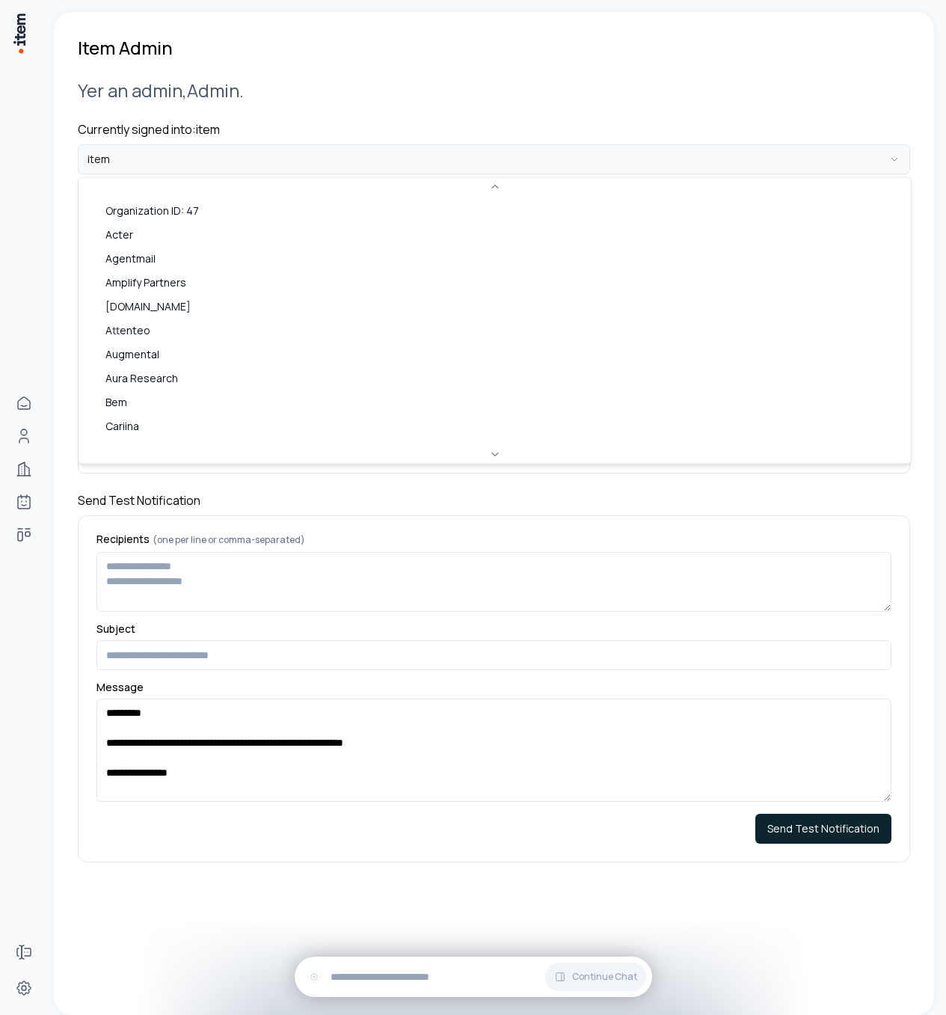
click at [383, 144] on html "**********" at bounding box center [473, 507] width 946 height 1015
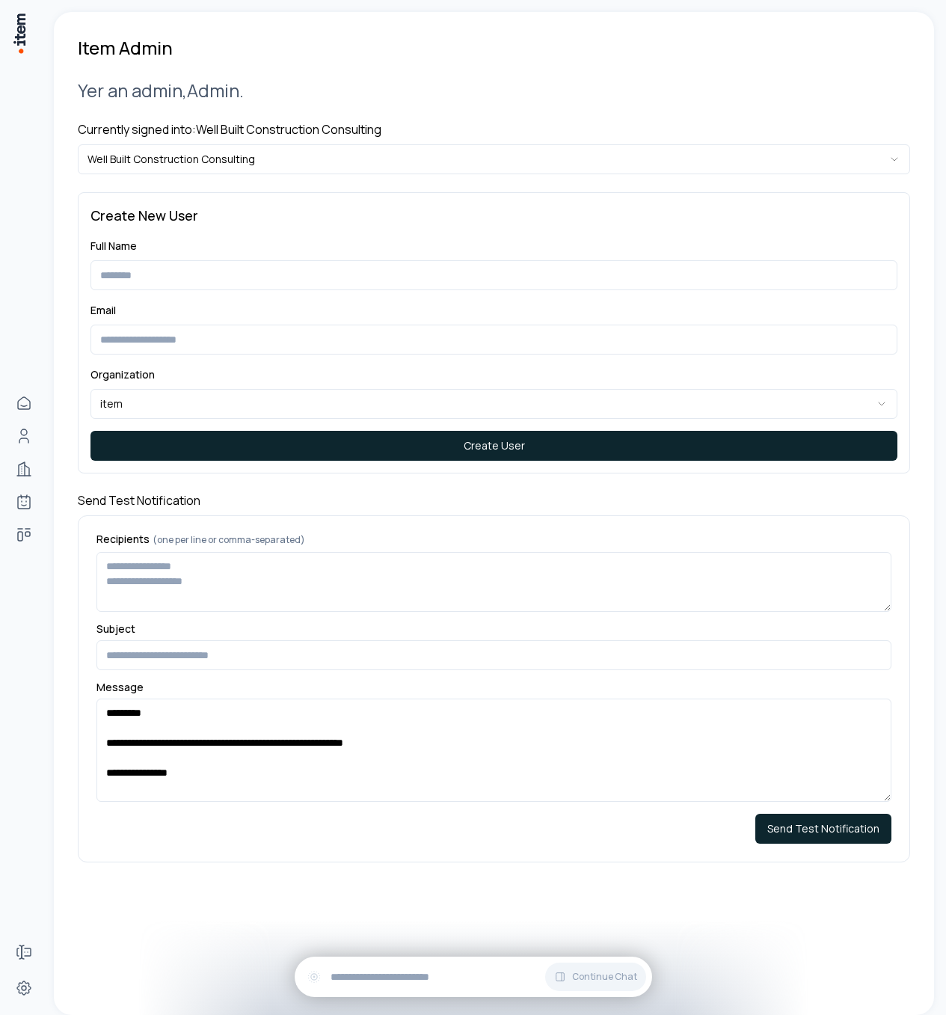
click at [551, 70] on div "**********" at bounding box center [494, 470] width 833 height 821
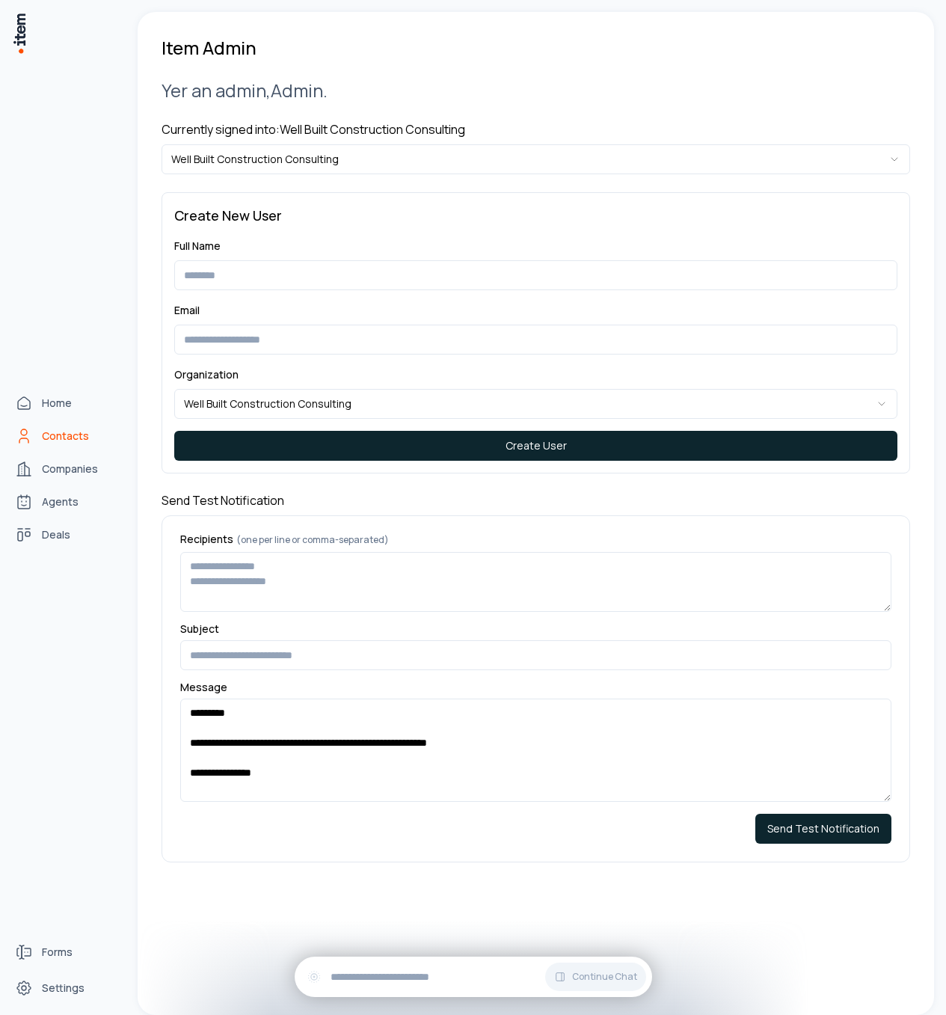
click at [68, 440] on span "Contacts" at bounding box center [65, 436] width 47 height 15
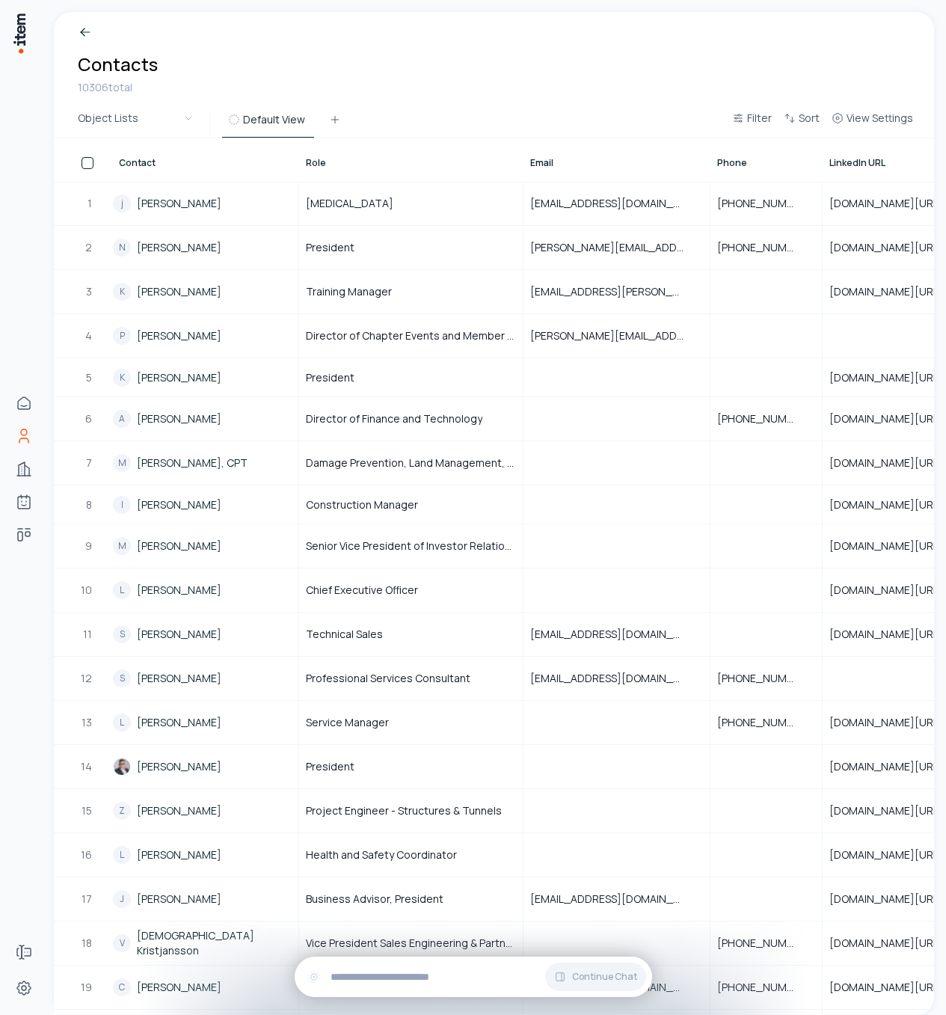
click at [306, 92] on div "Breadcrumb Contacts 10306 total" at bounding box center [494, 60] width 881 height 96
click at [233, 70] on div "Breadcrumb Contacts 10306 total" at bounding box center [494, 60] width 881 height 96
click at [387, 95] on div "Breadcrumb Contacts 10306 total" at bounding box center [494, 60] width 881 height 96
click at [423, 79] on div "Breadcrumb Contacts 10306 total" at bounding box center [494, 60] width 881 height 96
click at [518, 79] on div "Breadcrumb Contacts 10306 total" at bounding box center [494, 60] width 881 height 96
